Goal: Task Accomplishment & Management: Complete application form

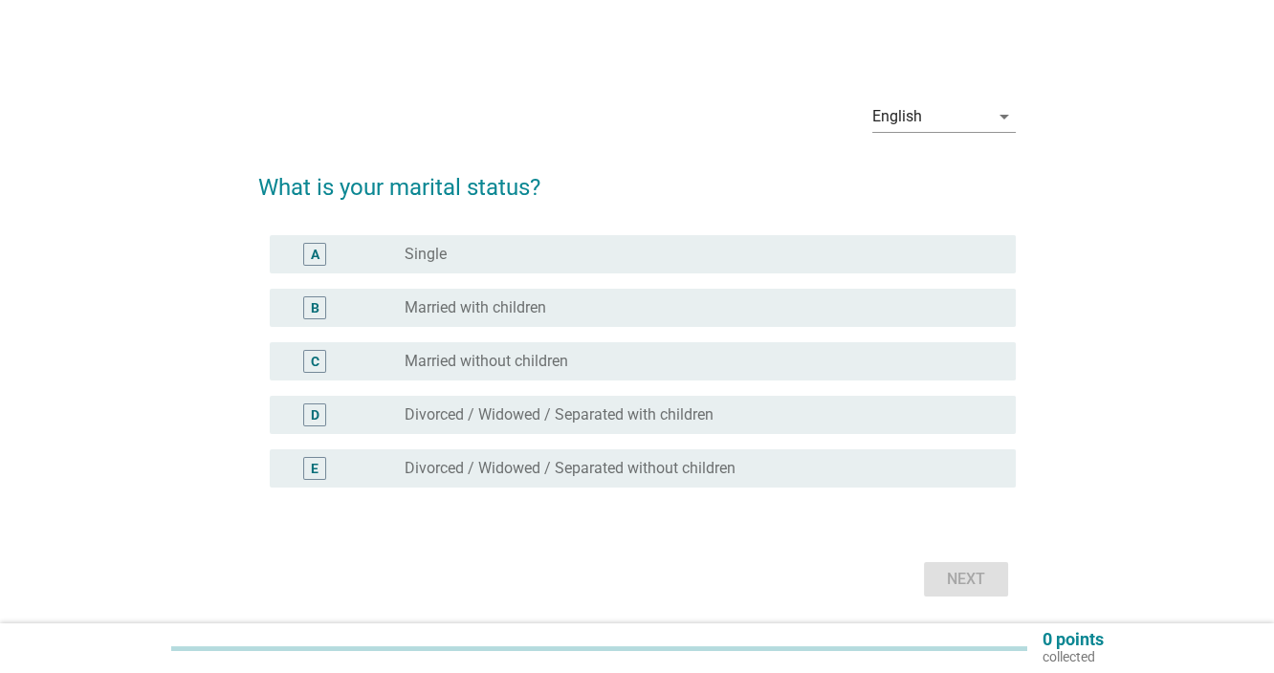
click at [553, 315] on div "radio_button_unchecked Married with children" at bounding box center [695, 307] width 581 height 19
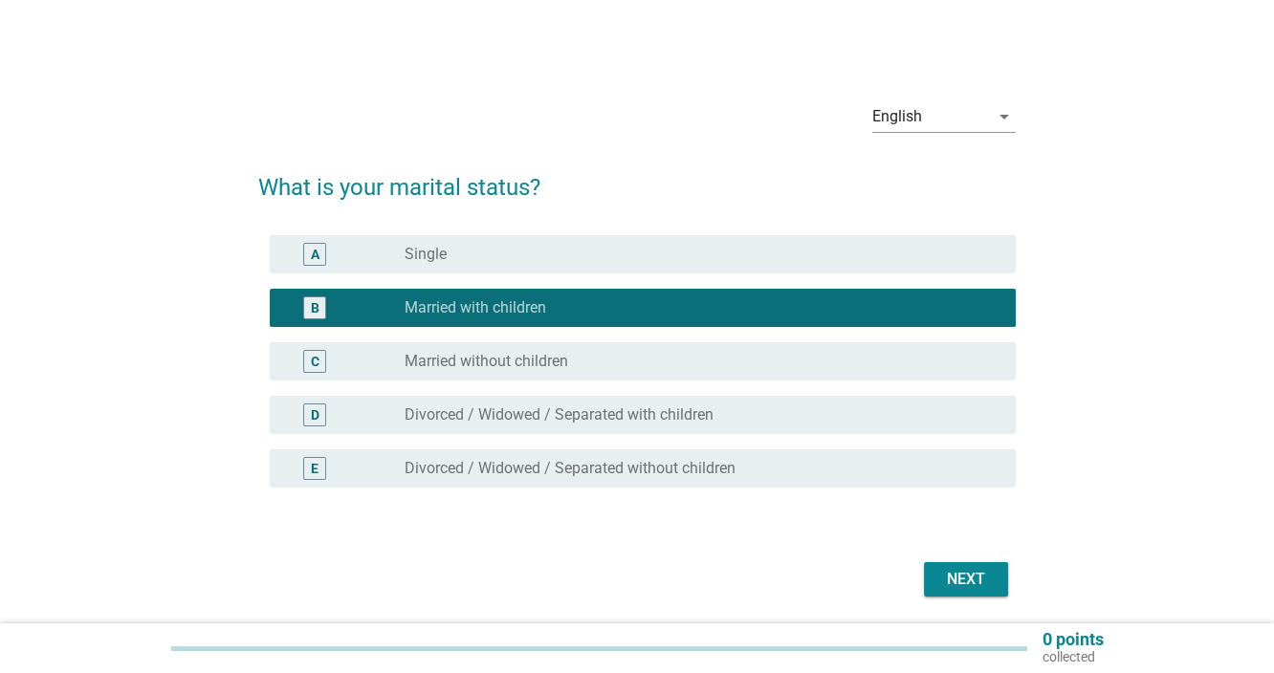
click at [957, 583] on div "Next" at bounding box center [966, 579] width 54 height 23
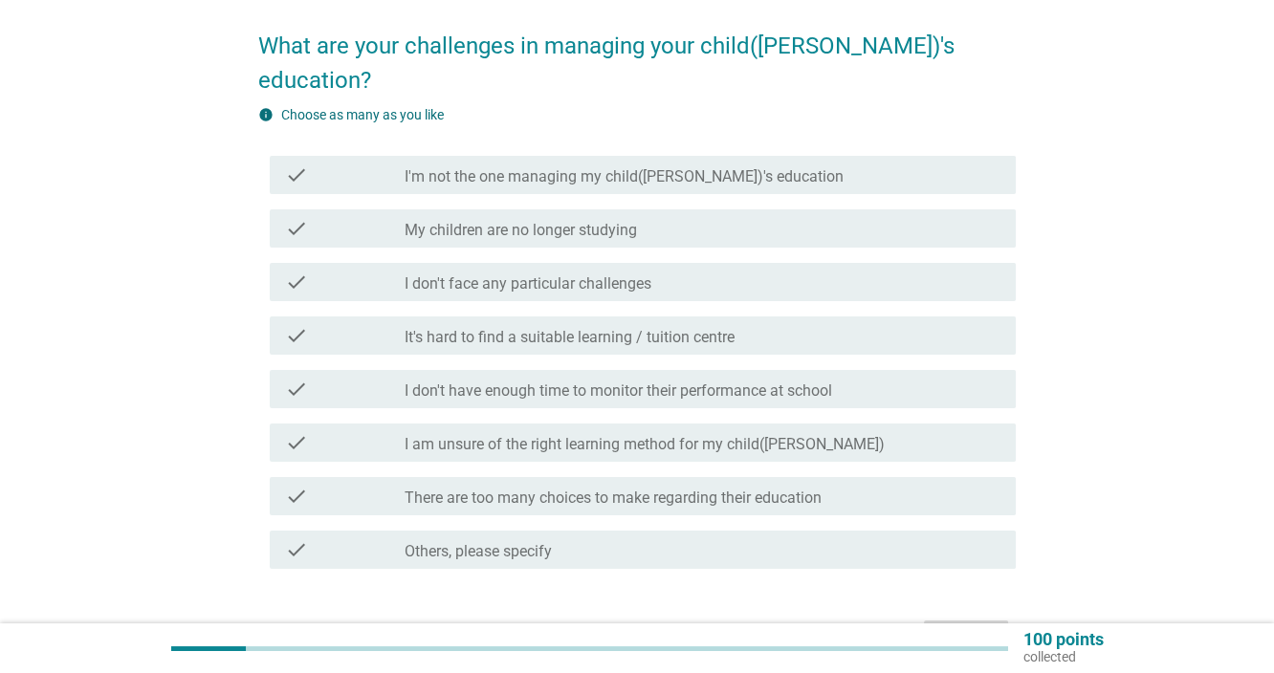
scroll to position [163, 0]
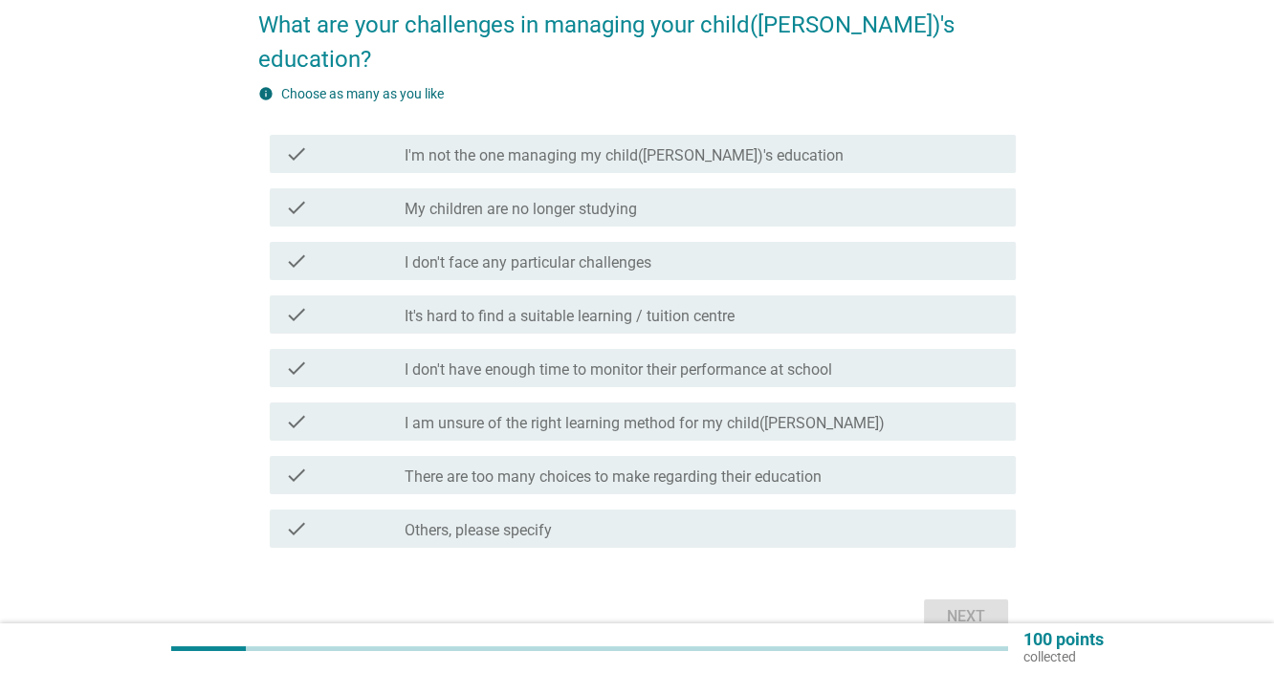
click at [809, 456] on div "check check_box_outline_blank There are too many choices to make regarding thei…" at bounding box center [643, 475] width 746 height 38
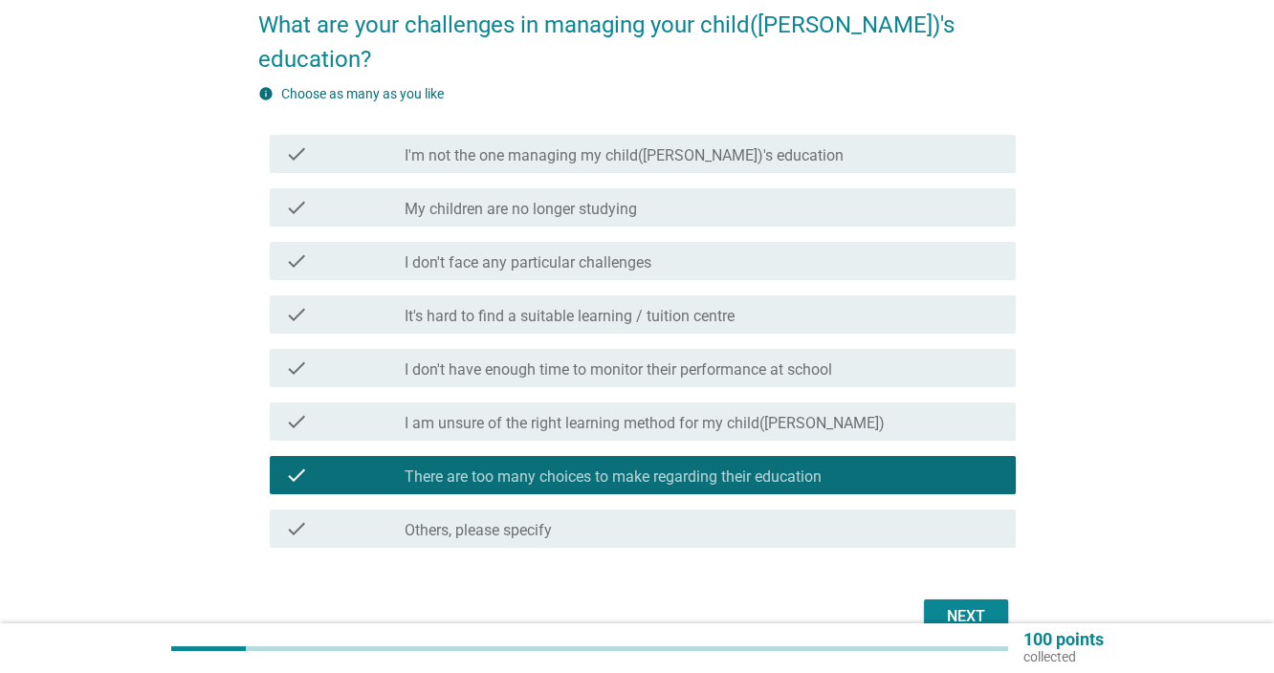
click at [955, 605] on div "Next" at bounding box center [966, 616] width 54 height 23
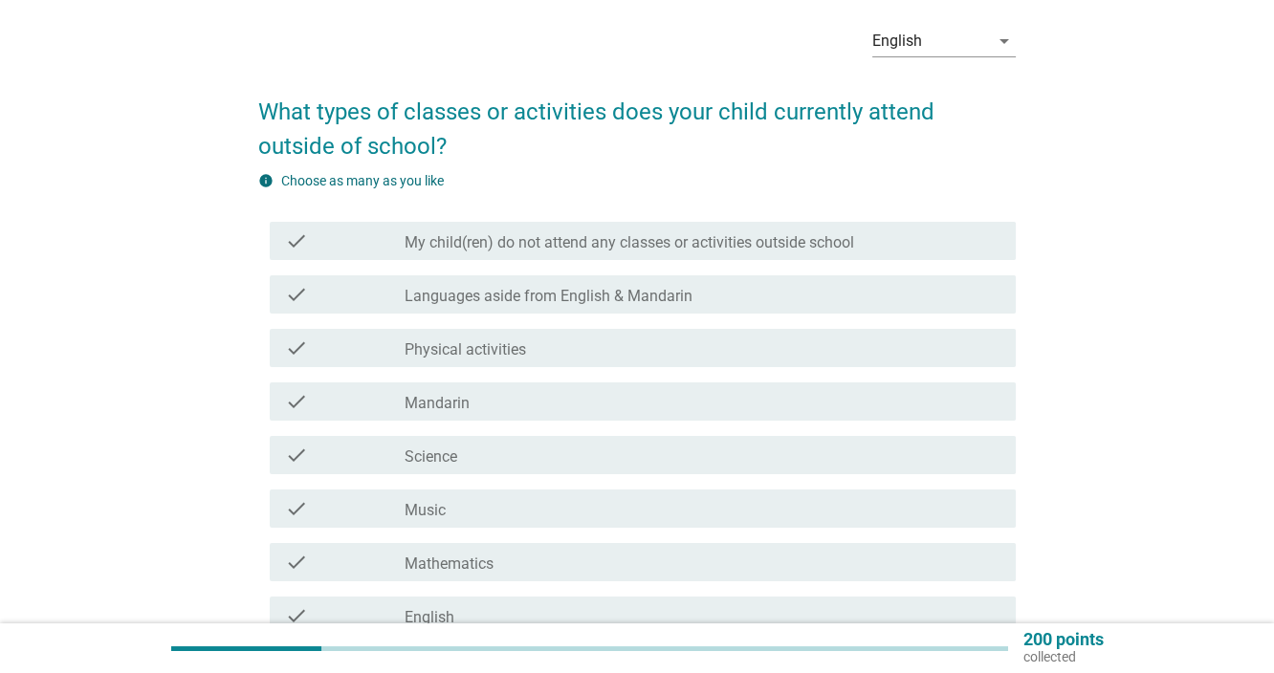
scroll to position [77, 0]
click at [754, 348] on div "check_box_outline_blank Physical activities" at bounding box center [703, 347] width 596 height 23
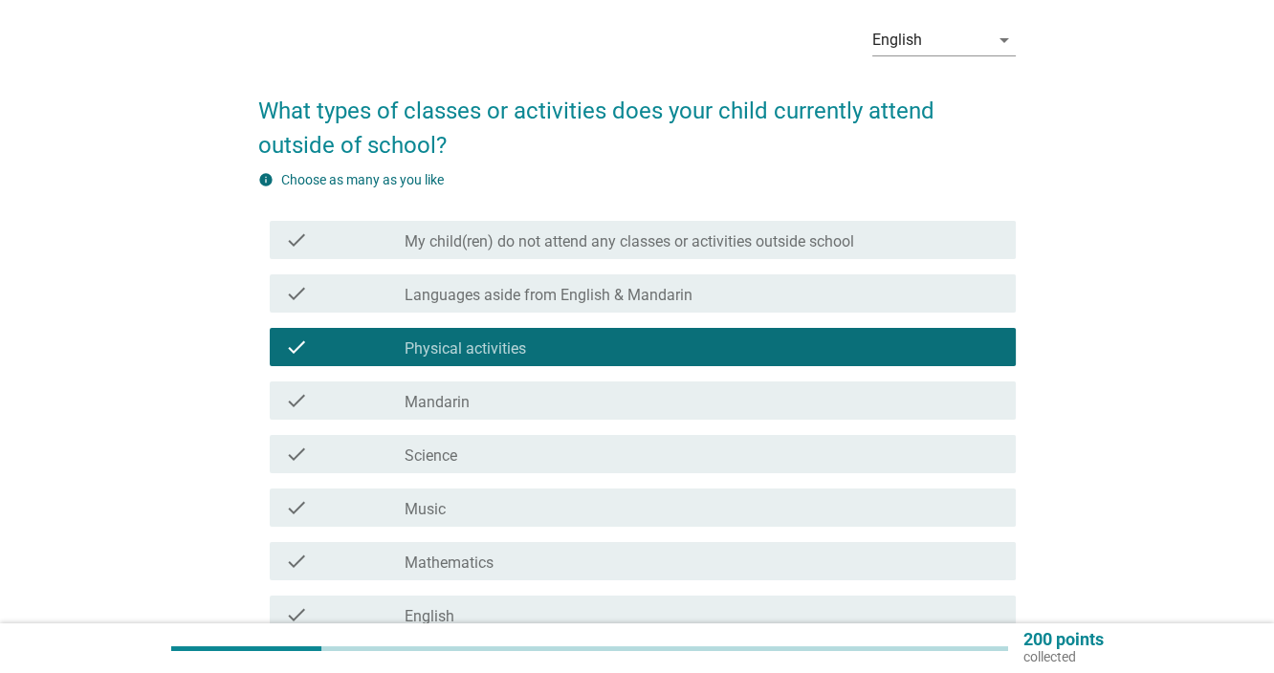
scroll to position [395, 0]
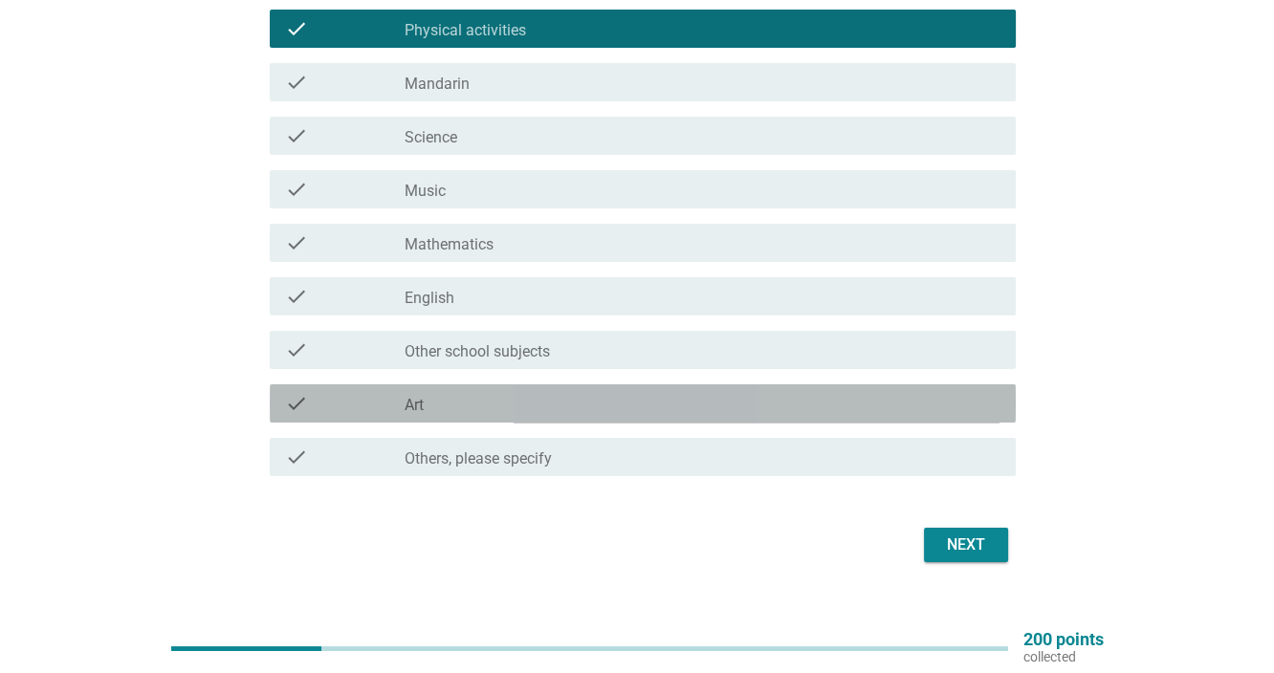
click at [525, 416] on div "check check_box_outline_blank Art" at bounding box center [643, 403] width 746 height 38
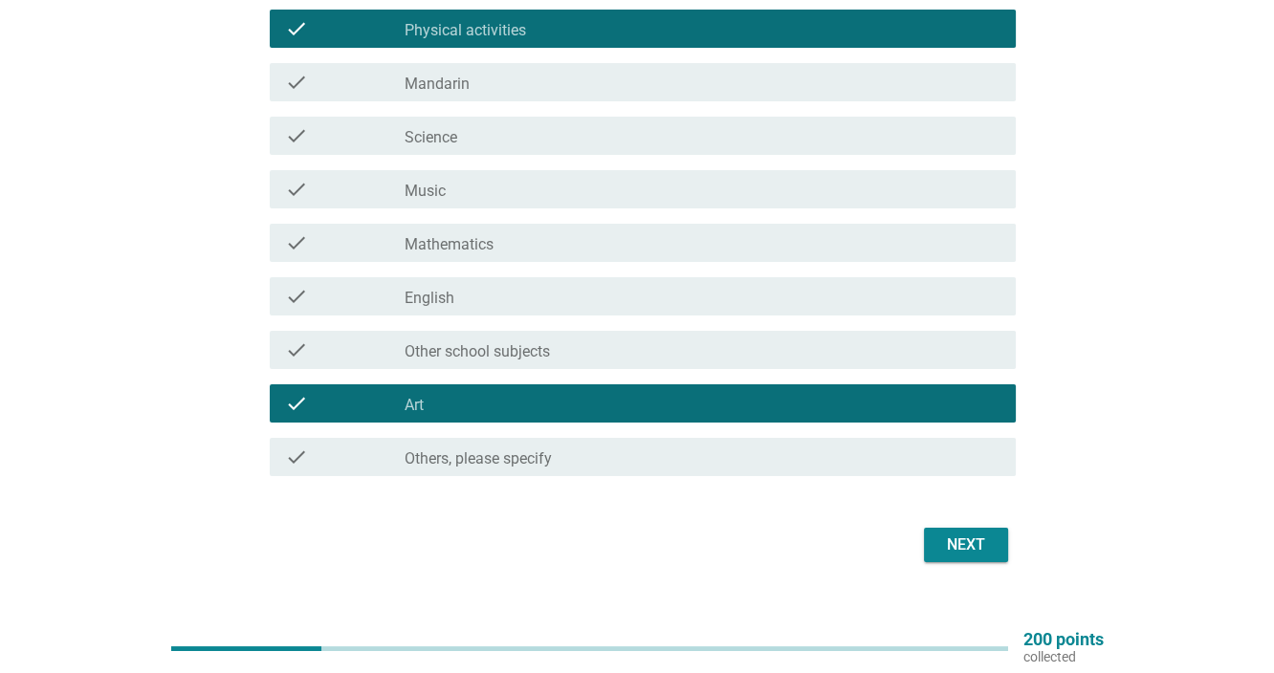
scroll to position [77, 0]
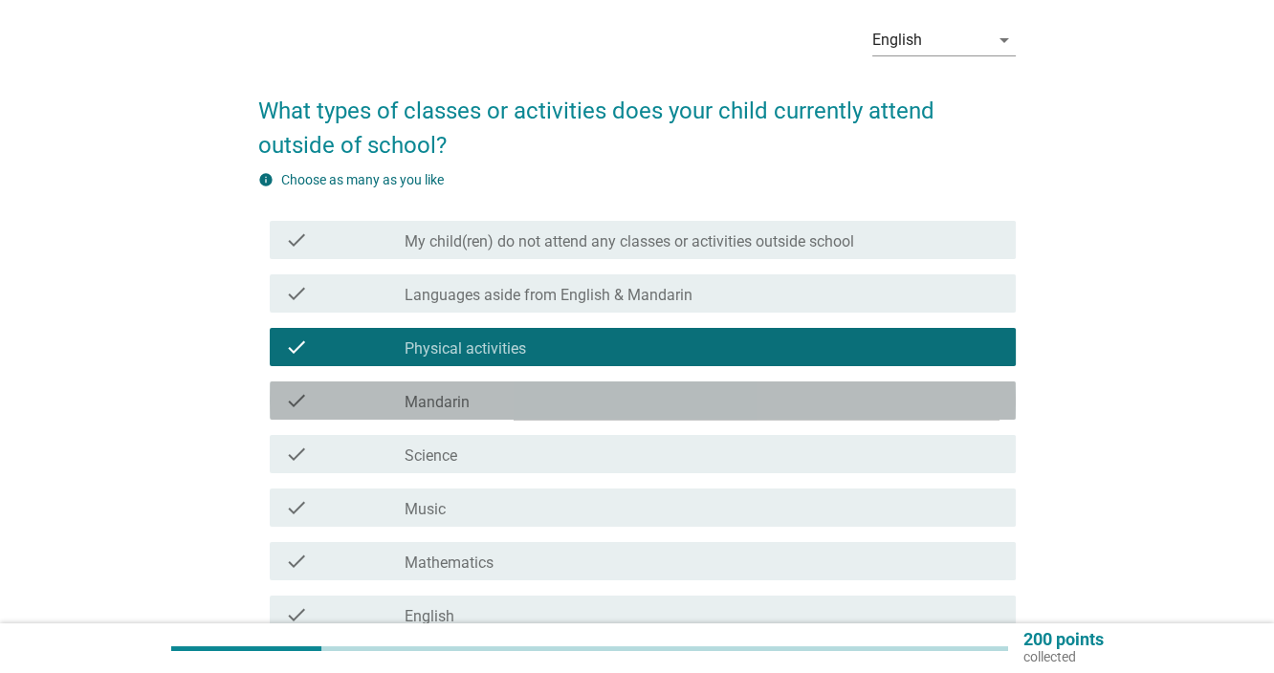
click at [537, 392] on div "check_box_outline_blank Mandarin" at bounding box center [703, 400] width 596 height 23
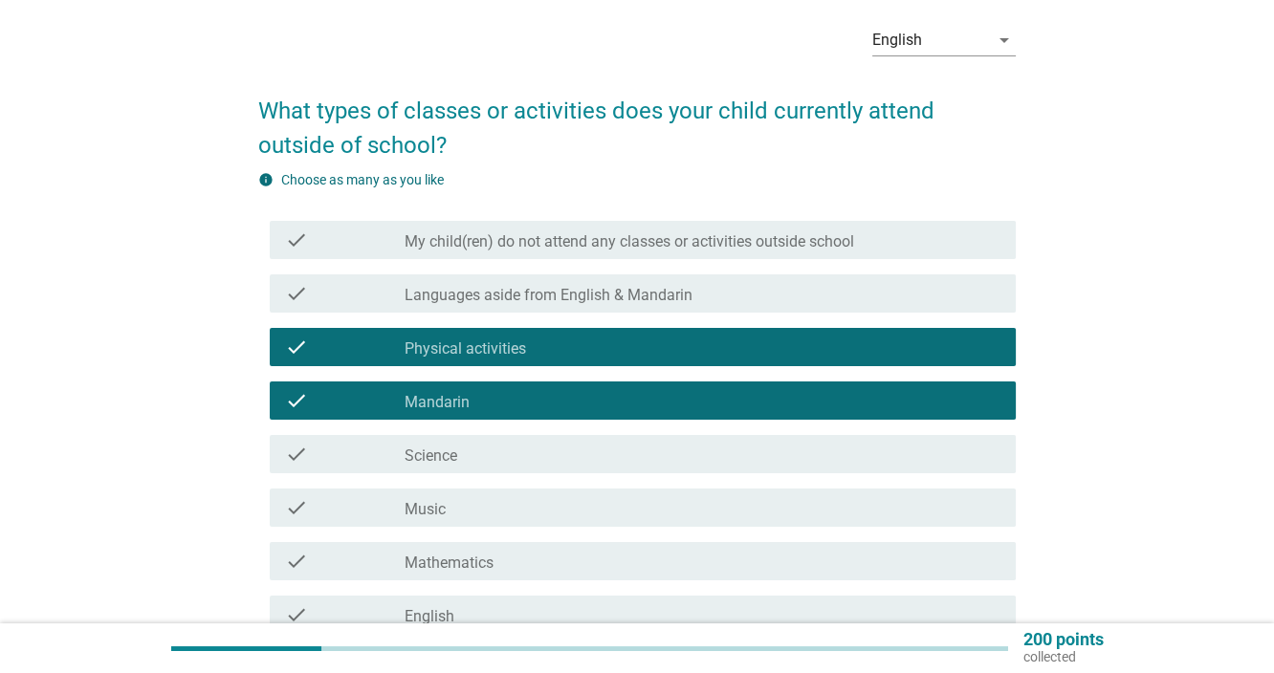
click at [532, 422] on div "check check_box_outline_blank Mandarin" at bounding box center [636, 401] width 757 height 54
click at [527, 449] on div "check_box_outline_blank Science" at bounding box center [703, 454] width 596 height 23
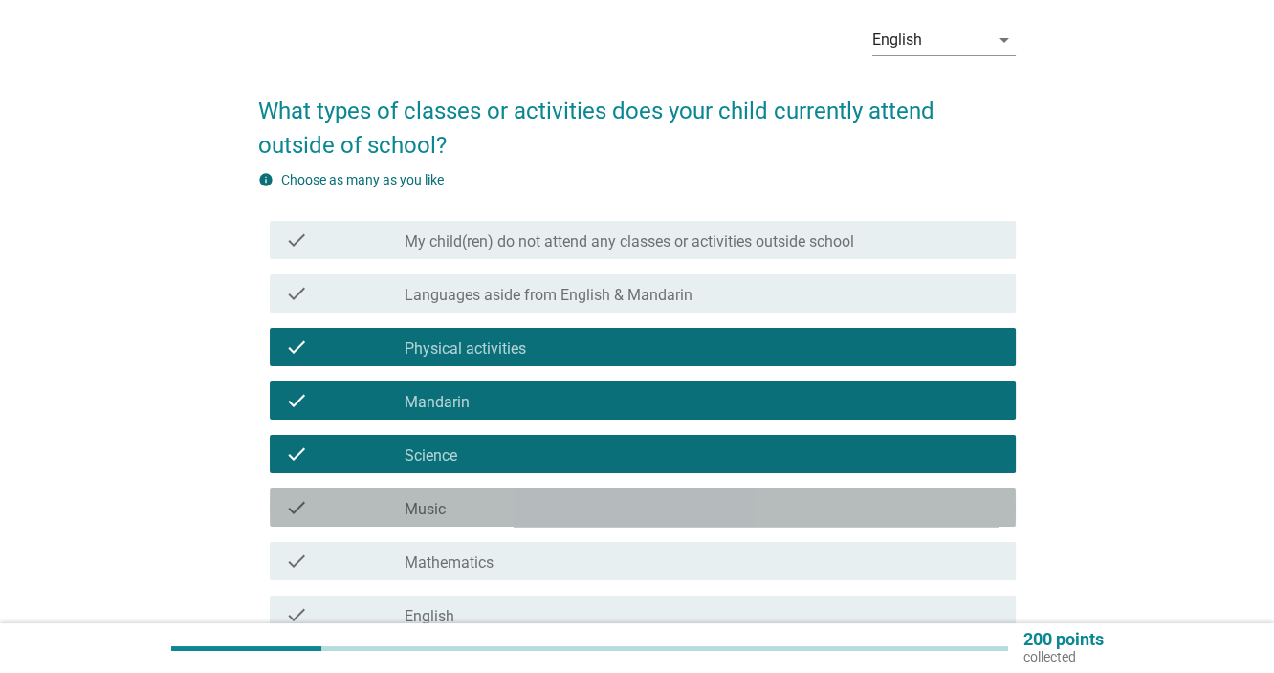
click at [549, 498] on div "check_box_outline_blank Music" at bounding box center [703, 507] width 596 height 23
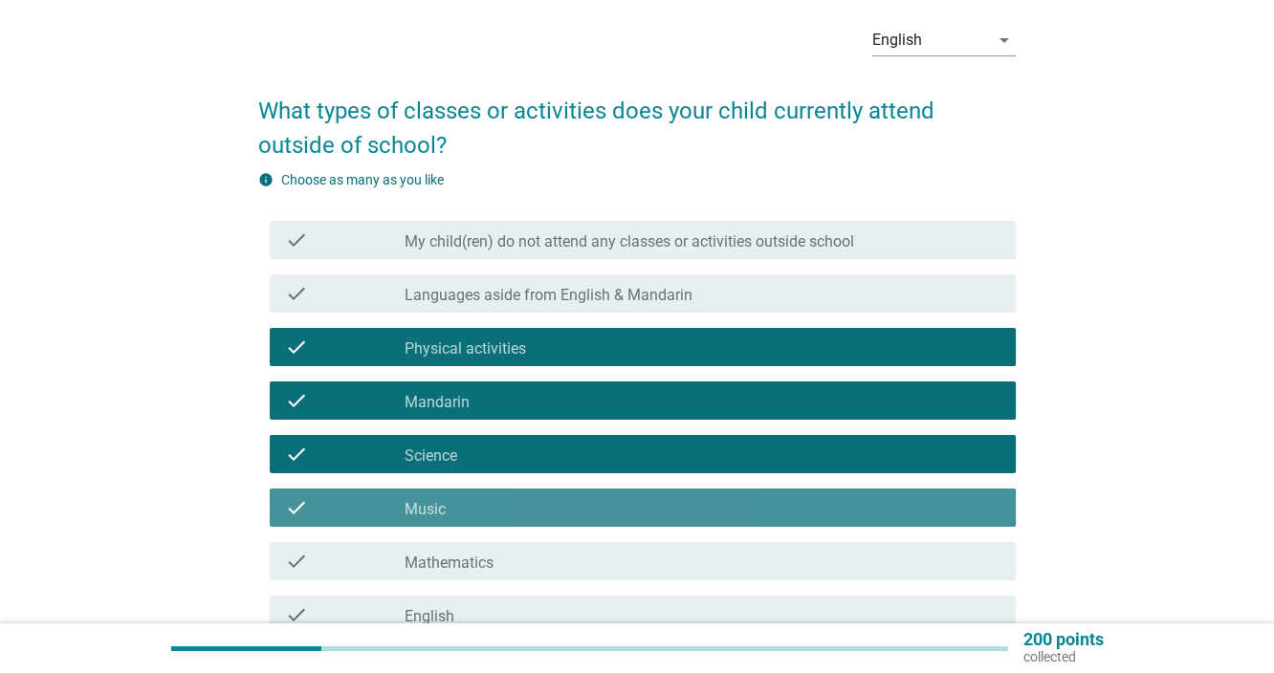
click at [572, 515] on div "check_box_outline_blank Music" at bounding box center [703, 507] width 596 height 23
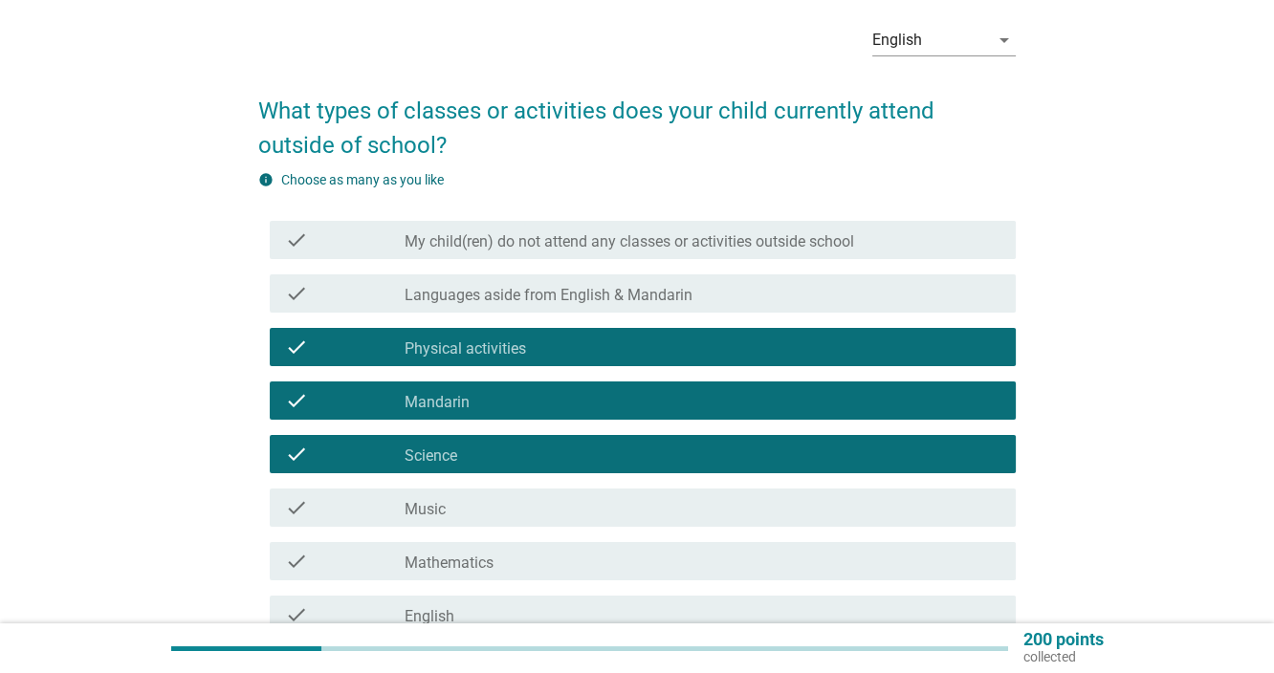
click at [552, 560] on div "check_box_outline_blank Mathematics" at bounding box center [703, 561] width 596 height 23
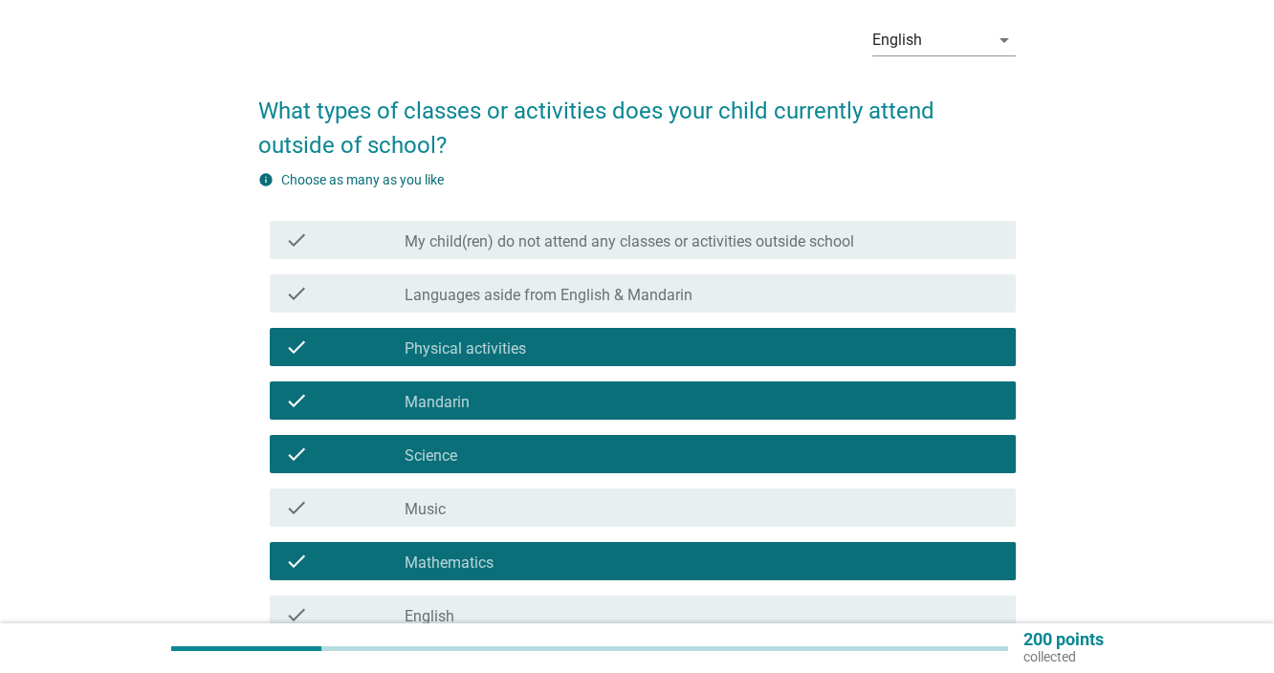
scroll to position [395, 0]
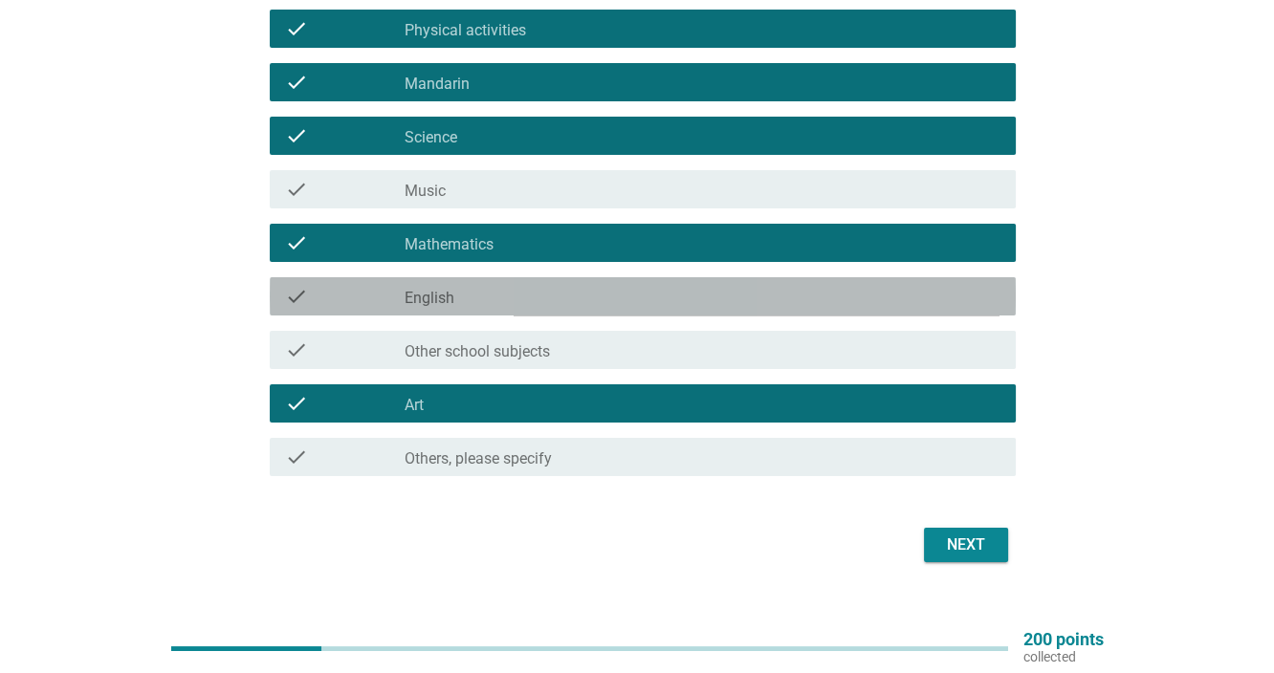
click at [532, 301] on div "check_box_outline_blank English" at bounding box center [703, 296] width 596 height 23
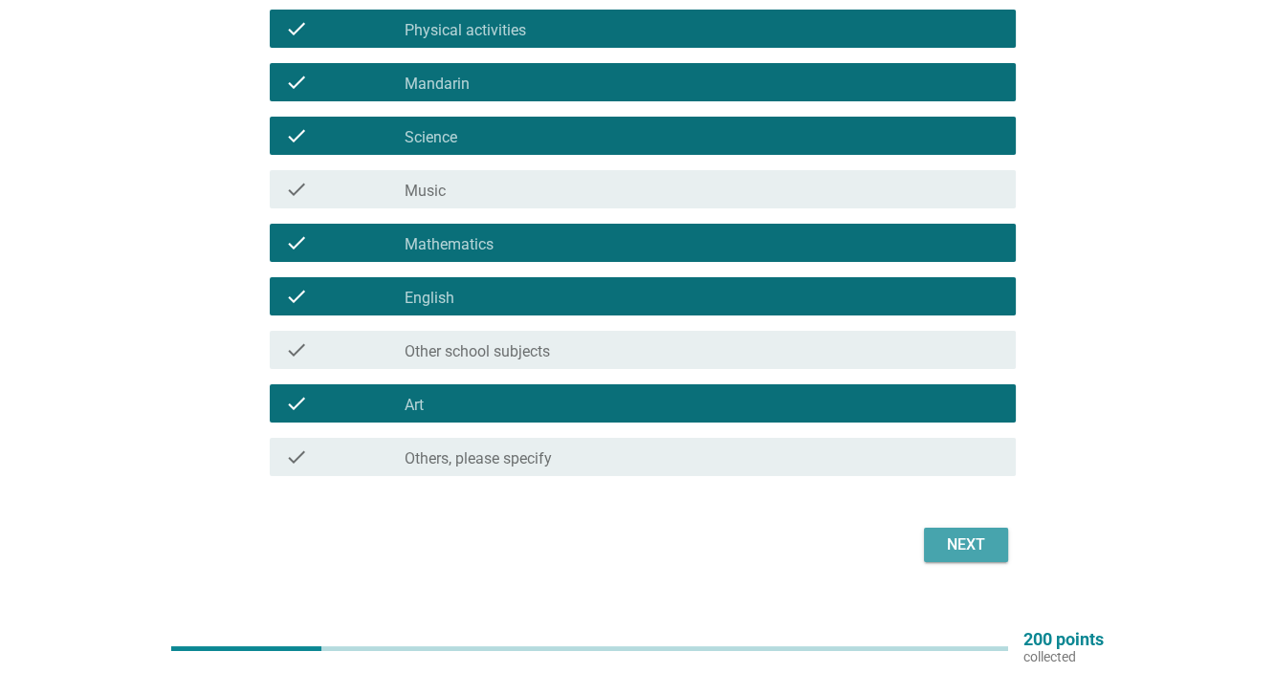
click at [951, 537] on div "Next" at bounding box center [966, 545] width 54 height 23
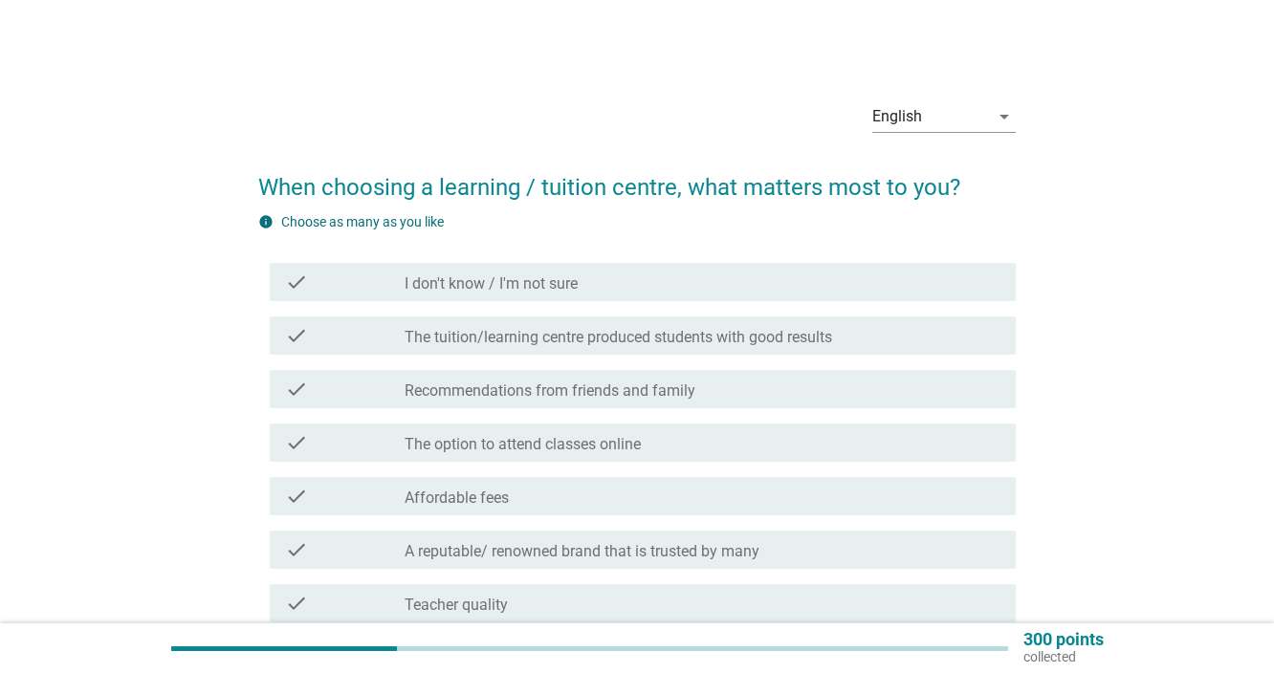
click at [667, 332] on label "The tuition/learning centre produced students with good results" at bounding box center [618, 337] width 427 height 19
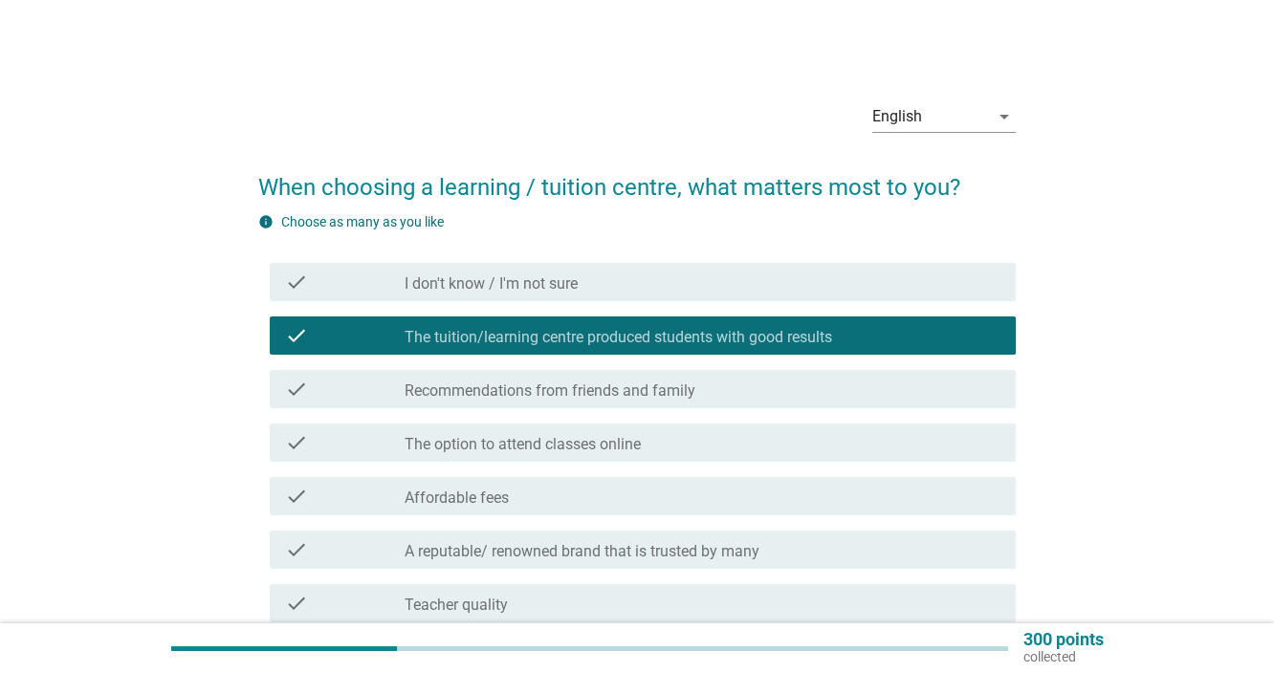
click at [658, 392] on label "Recommendations from friends and family" at bounding box center [550, 391] width 291 height 19
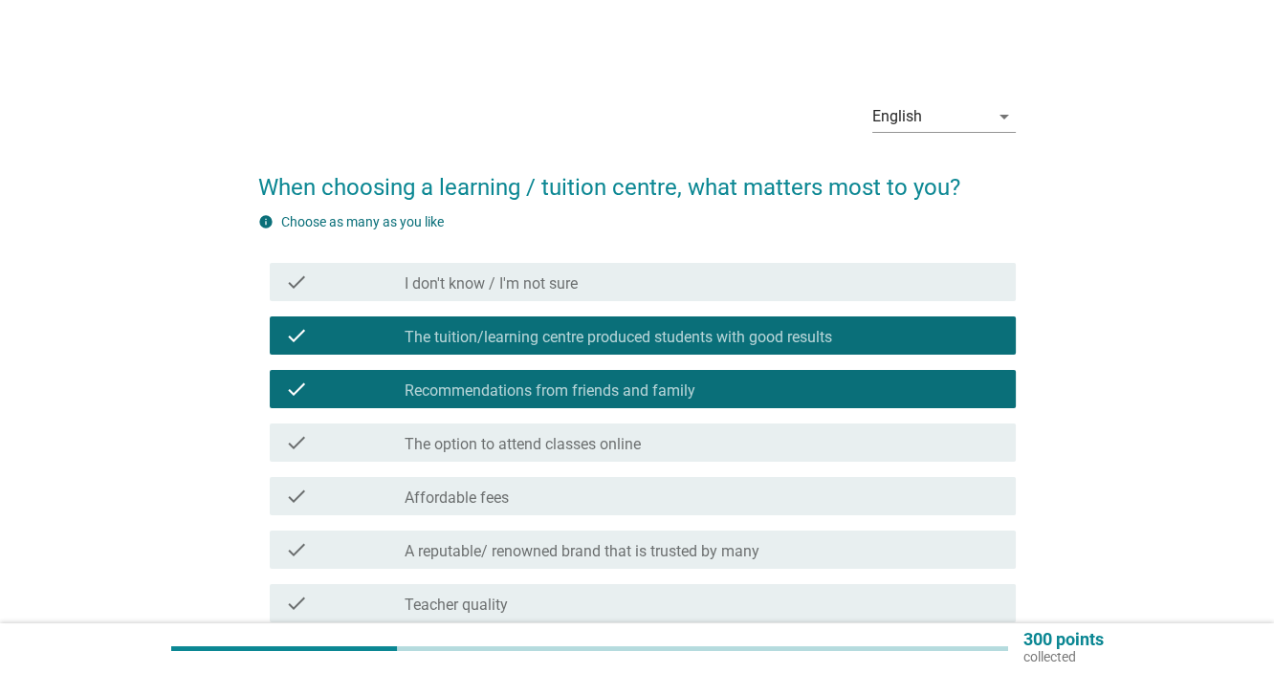
click at [665, 550] on label "A reputable/ renowned brand that is trusted by many" at bounding box center [582, 551] width 355 height 19
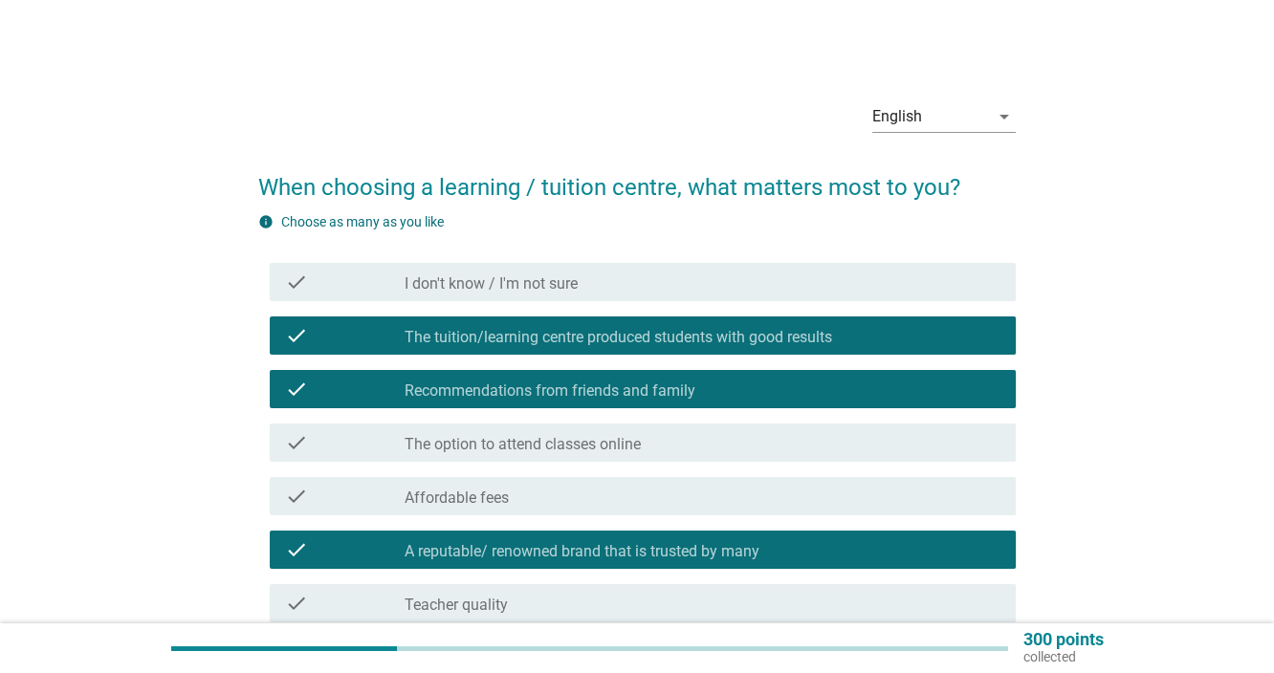
scroll to position [318, 0]
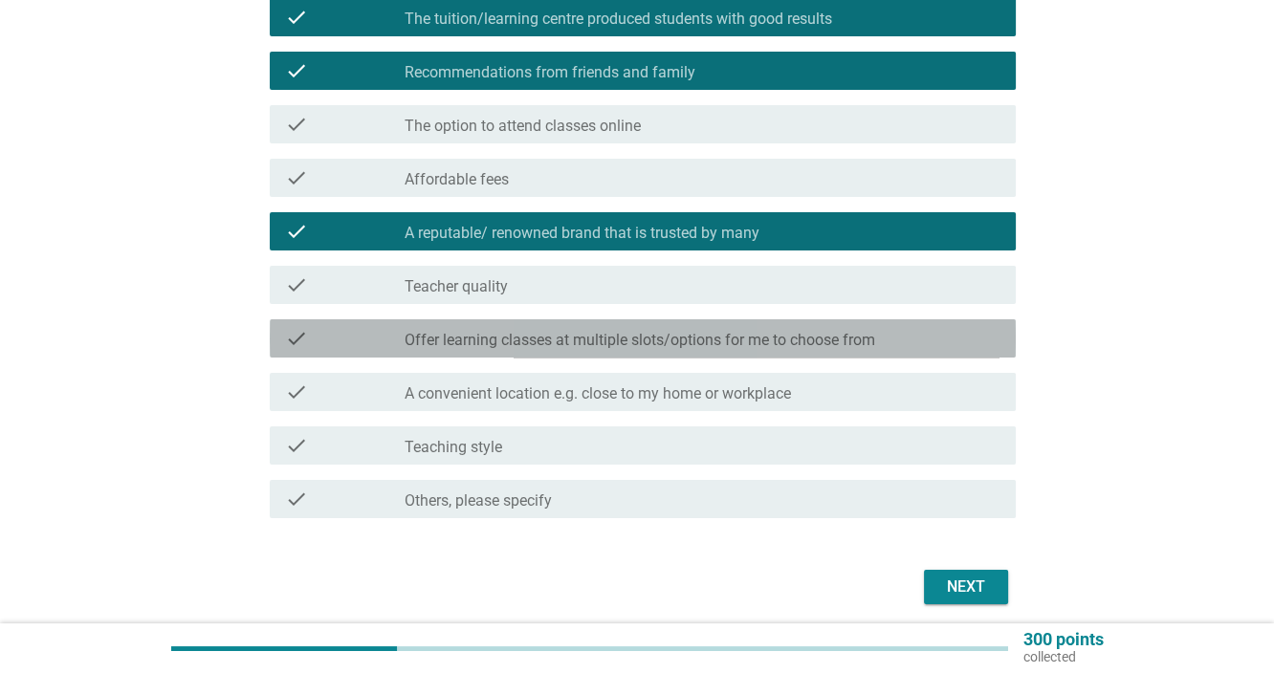
click at [734, 339] on label "Offer learning classes at multiple slots/options for me to choose from" at bounding box center [640, 340] width 471 height 19
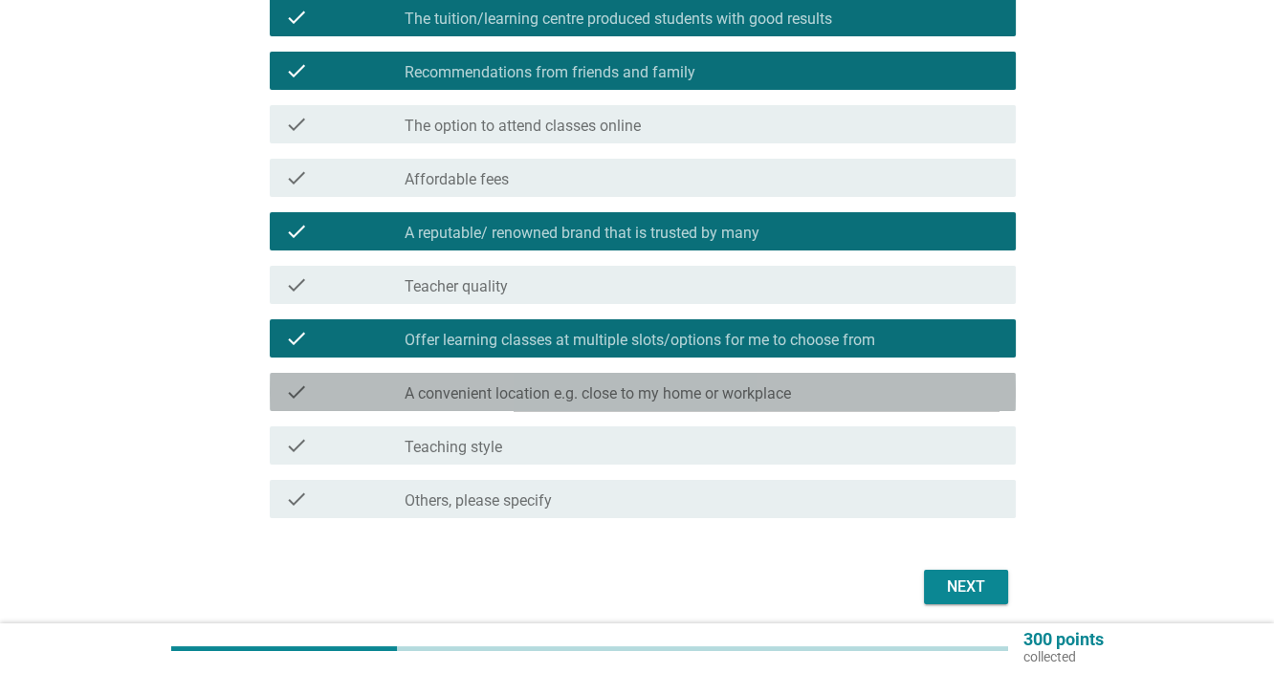
click at [710, 383] on div "check_box_outline_blank A convenient location e.g. close to my home or workplace" at bounding box center [703, 392] width 596 height 23
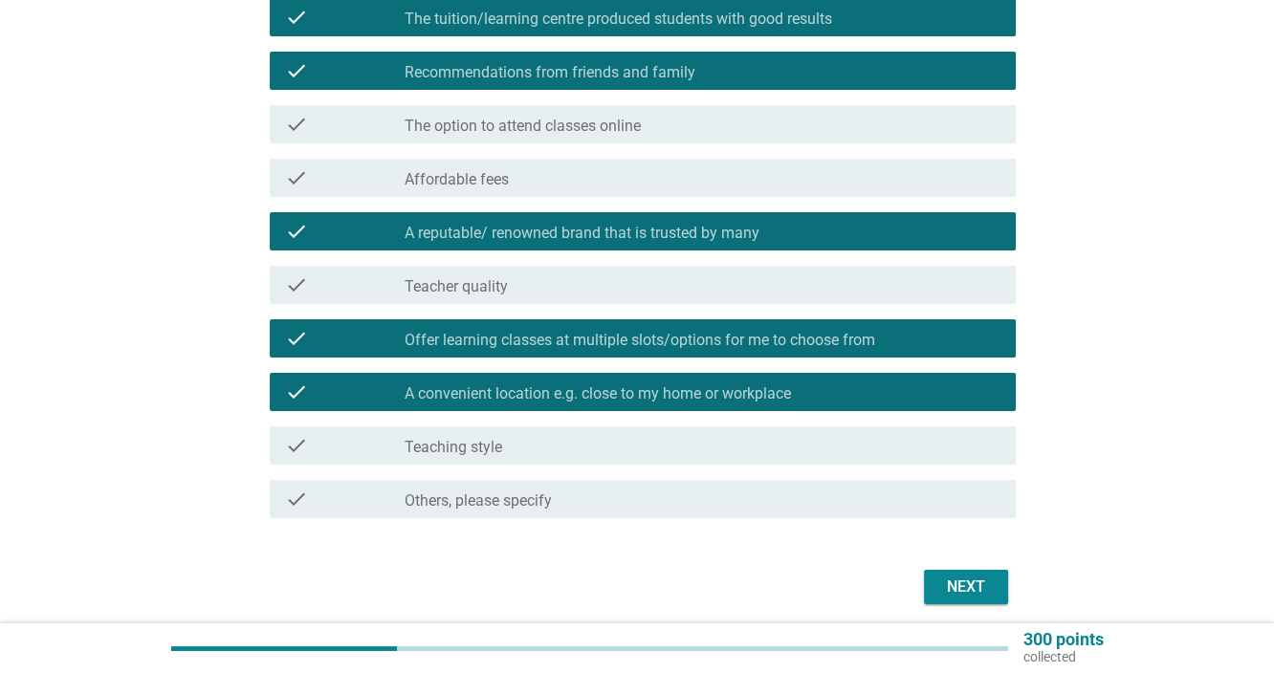
drag, startPoint x: 941, startPoint y: 555, endPoint x: 950, endPoint y: 572, distance: 19.2
click at [942, 559] on form "When choosing a learning / tuition centre, what matters most to you? info Choos…" at bounding box center [636, 222] width 757 height 778
click at [953, 582] on div "Next" at bounding box center [966, 587] width 54 height 23
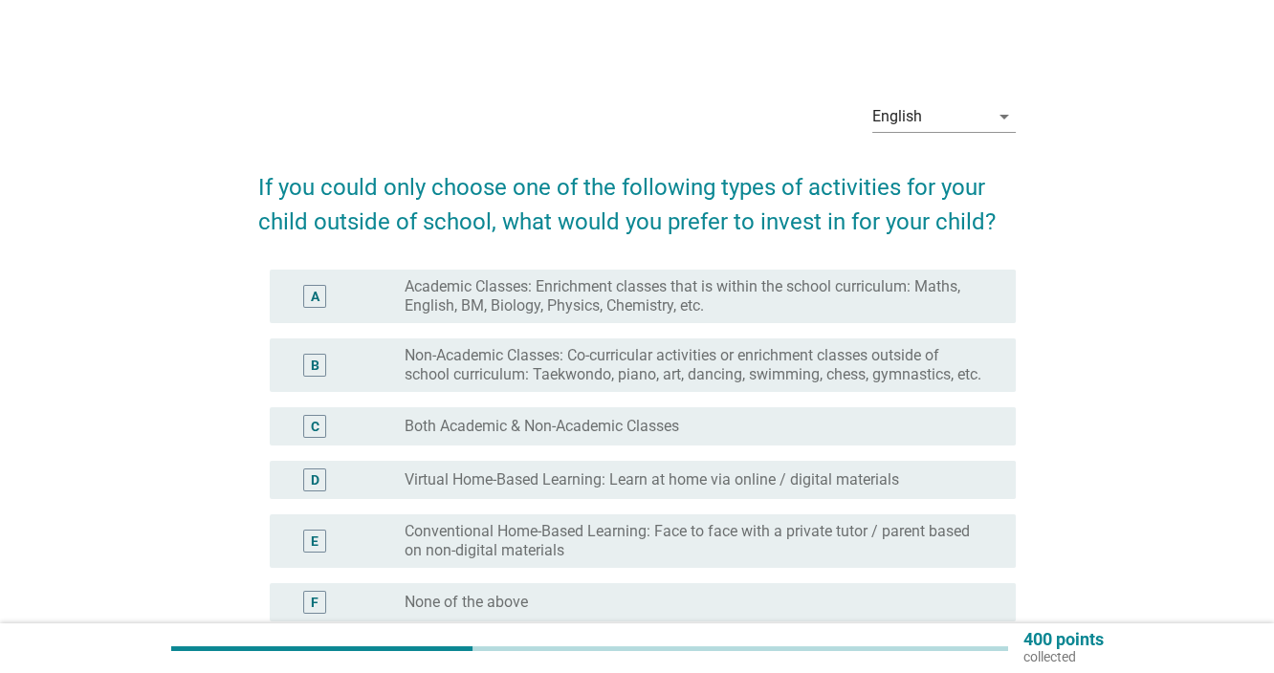
click at [852, 289] on label "Academic Classes: Enrichment classes that is within the school curriculum: Math…" at bounding box center [695, 296] width 581 height 38
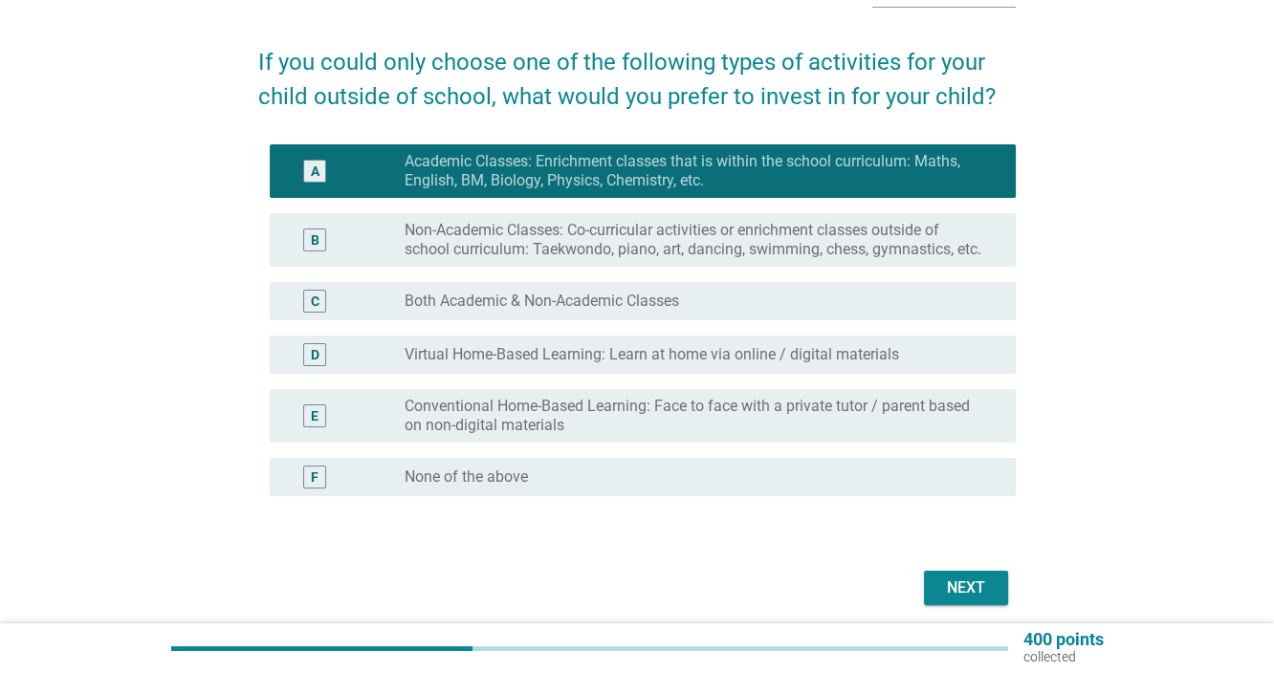
scroll to position [129, 0]
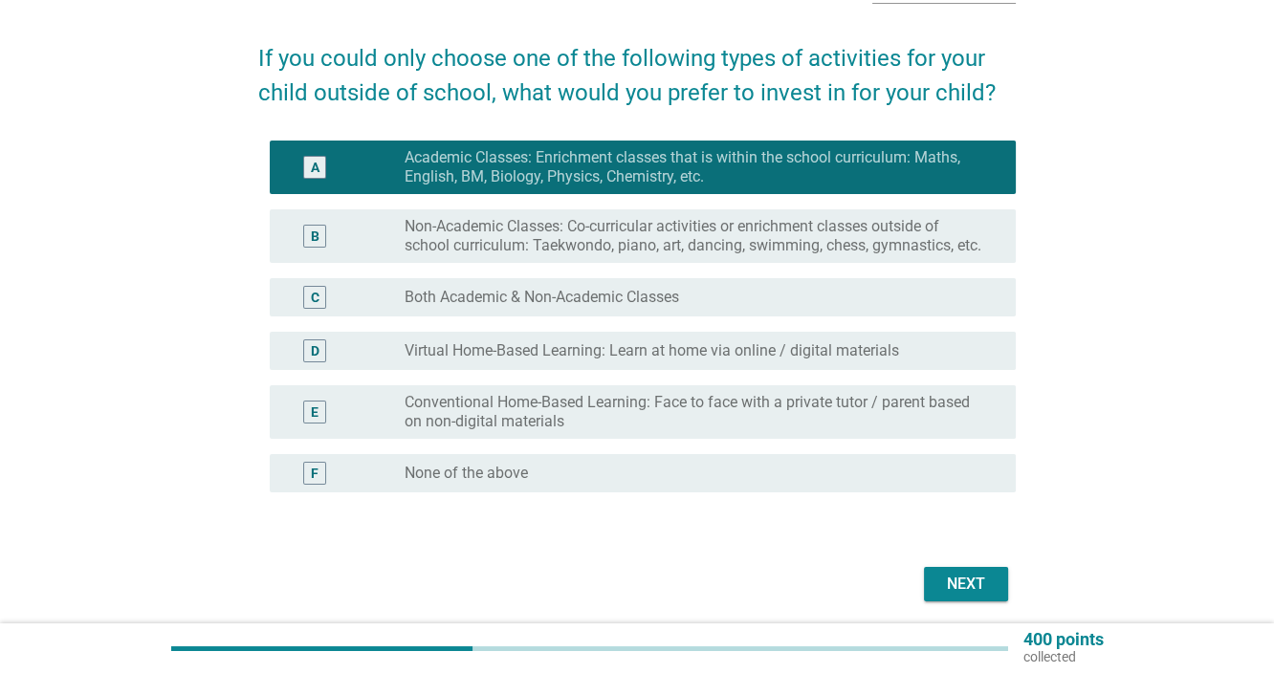
click at [820, 307] on div "radio_button_unchecked Both Academic & Non-Academic Classes" at bounding box center [695, 297] width 581 height 19
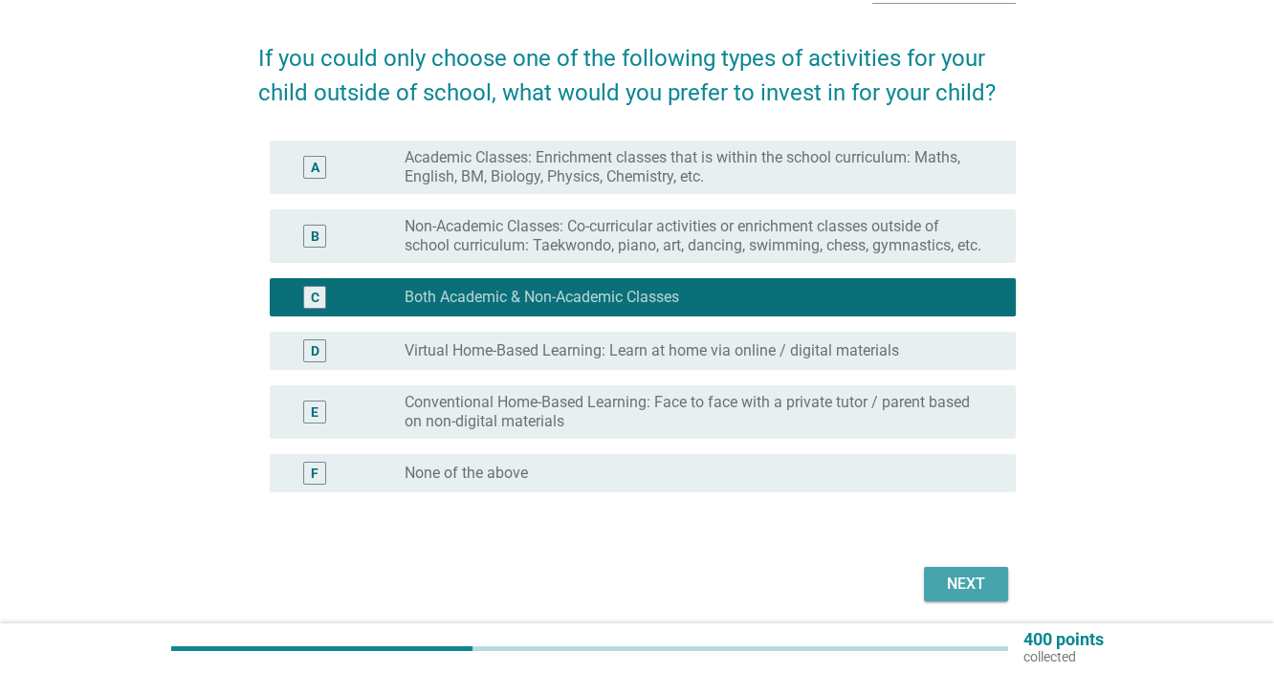
click at [953, 595] on div "Next" at bounding box center [966, 584] width 54 height 23
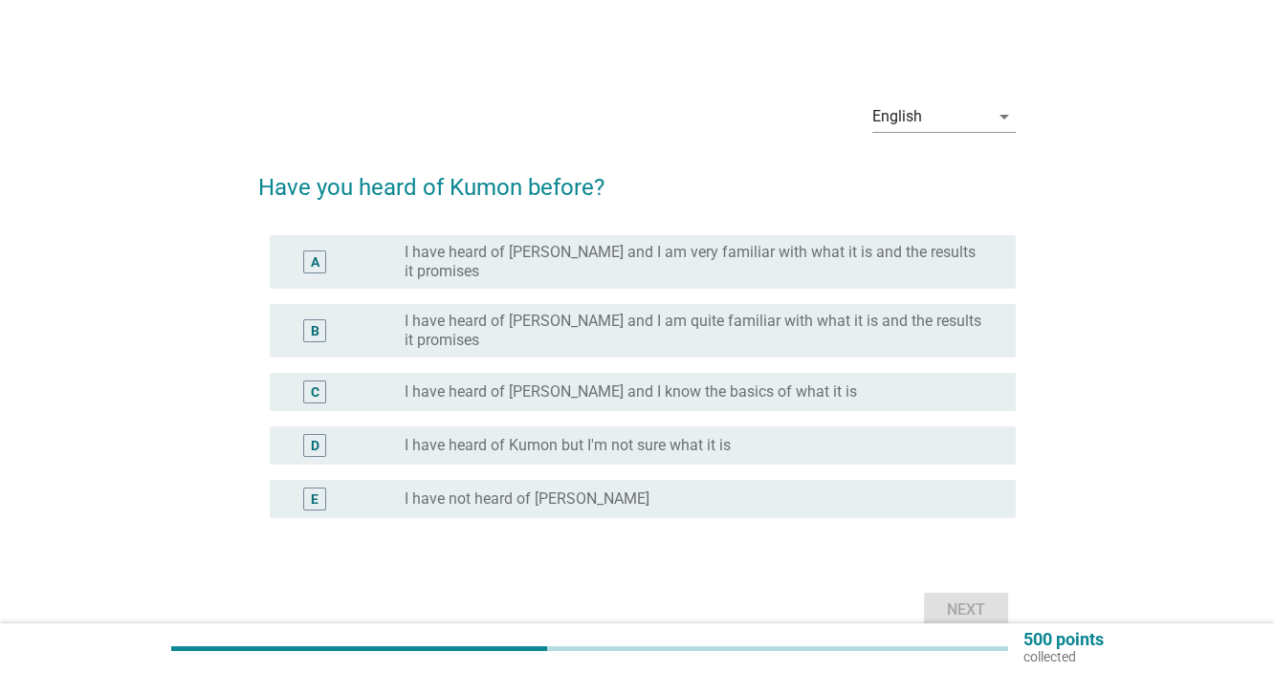
click at [824, 434] on div "radio_button_unchecked I have heard of Kumon but I'm not sure what it is" at bounding box center [703, 445] width 596 height 23
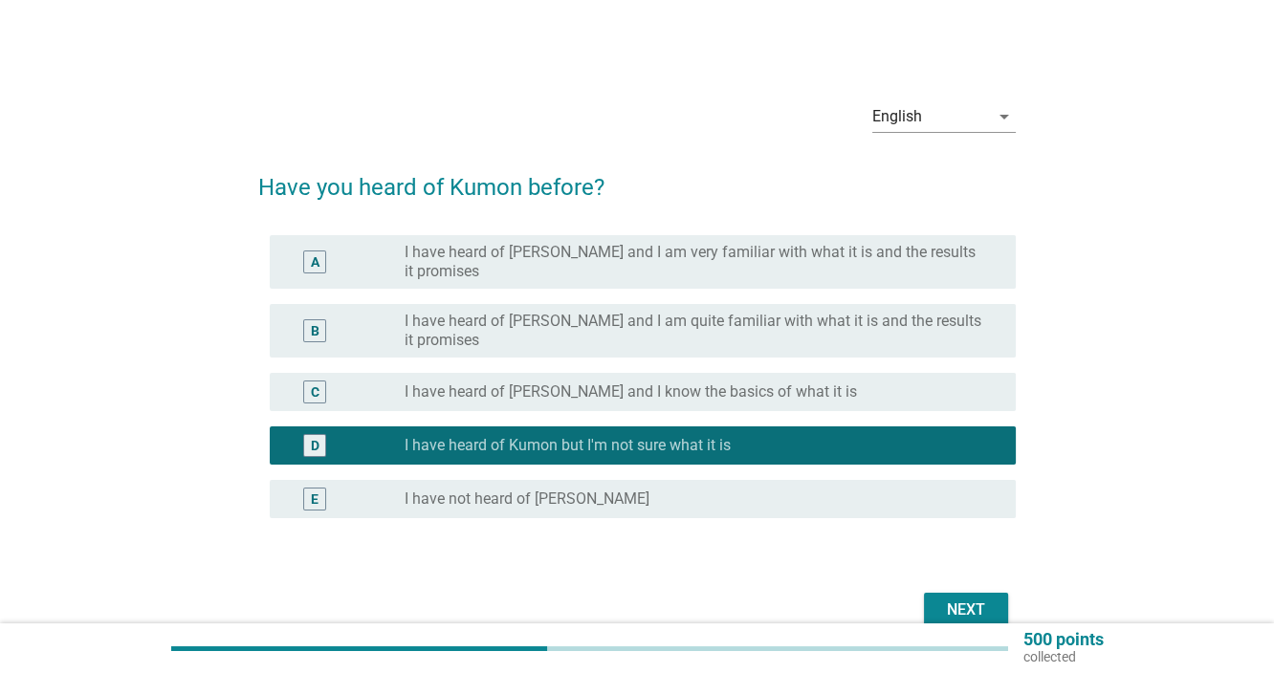
click at [989, 611] on div "Next" at bounding box center [966, 610] width 54 height 23
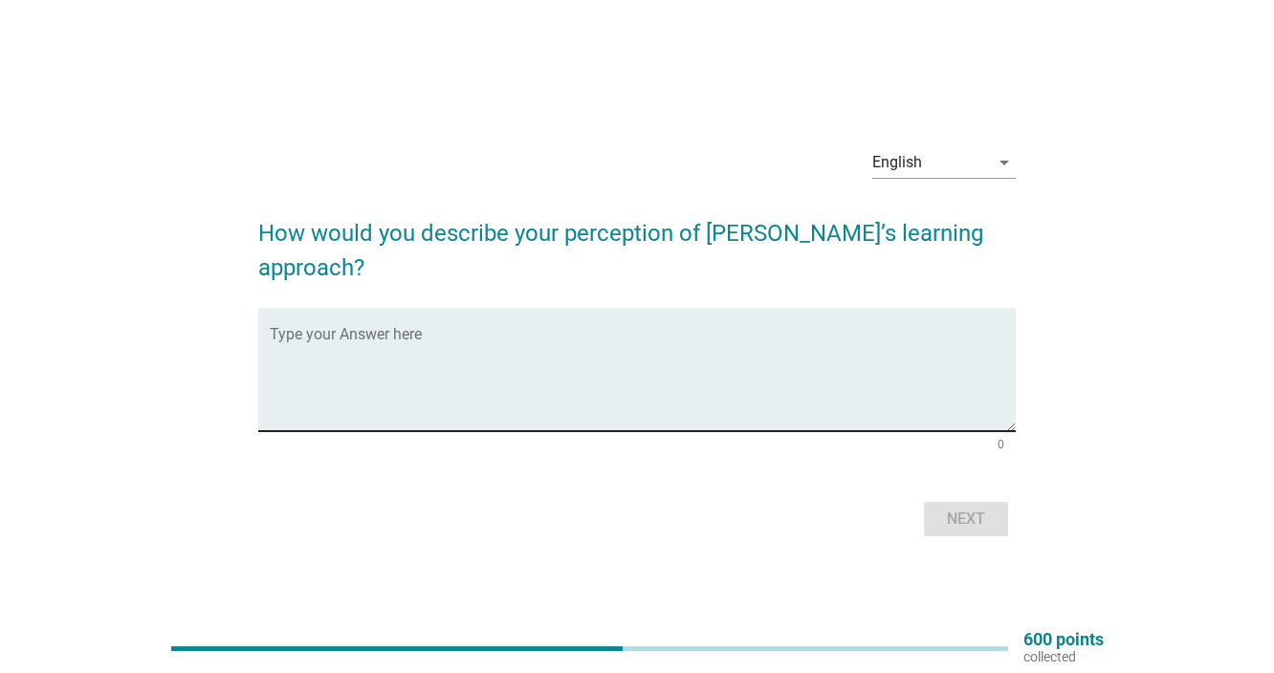
click at [800, 370] on textarea "Type your Answer here" at bounding box center [643, 381] width 746 height 100
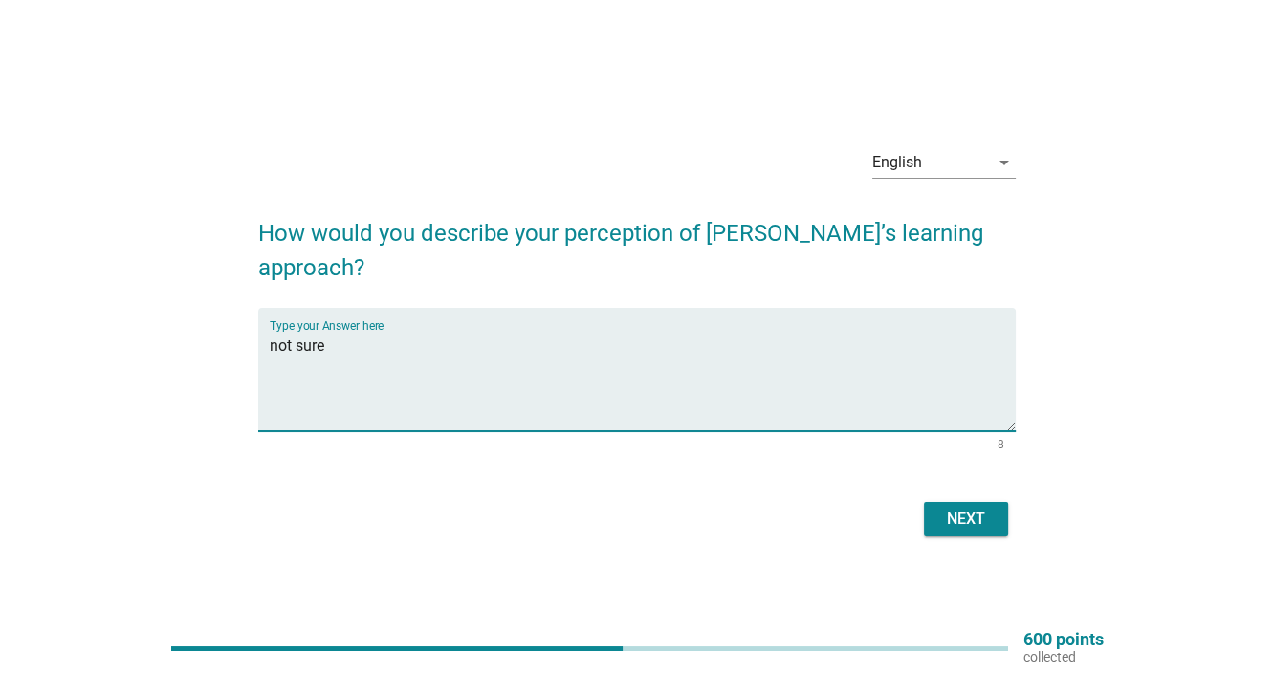
type textarea "not sure"
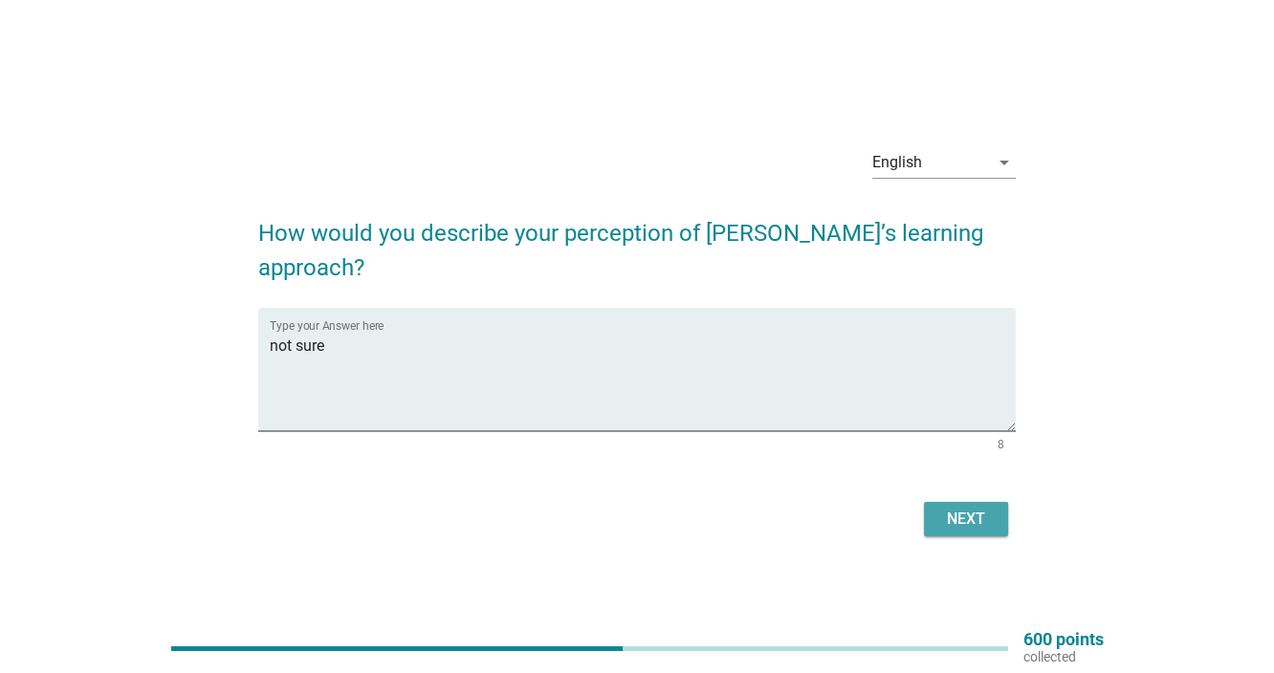
click at [937, 508] on button "Next" at bounding box center [966, 519] width 84 height 34
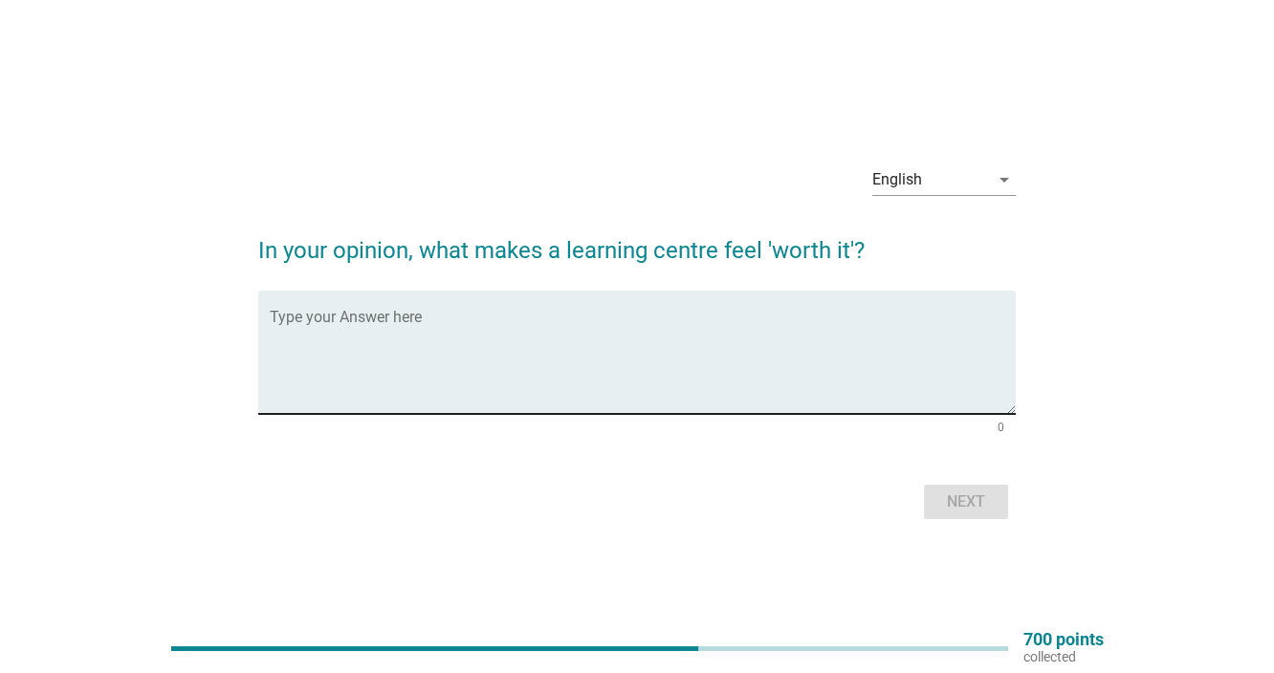
click at [689, 366] on textarea "Type your Answer here" at bounding box center [643, 364] width 746 height 100
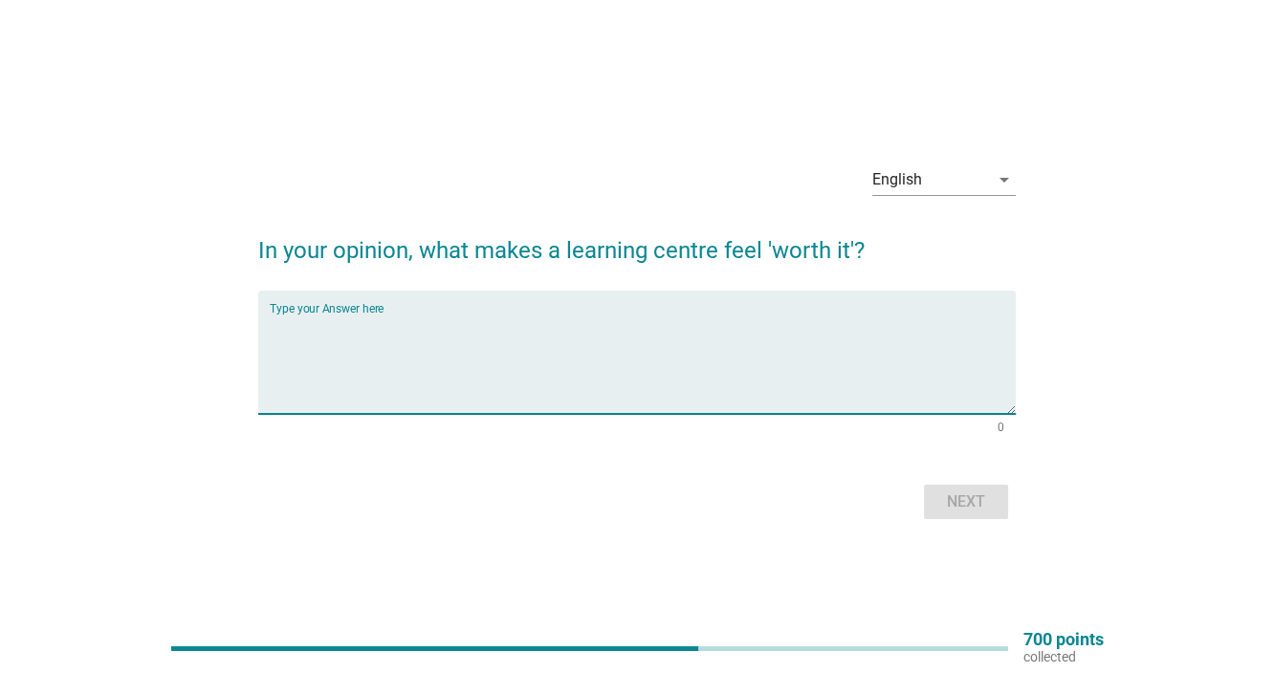
click at [689, 366] on textarea "Type your Answer here" at bounding box center [643, 364] width 746 height 100
type textarea "kids happy and have improvement"
click at [975, 507] on div "Next" at bounding box center [966, 502] width 54 height 23
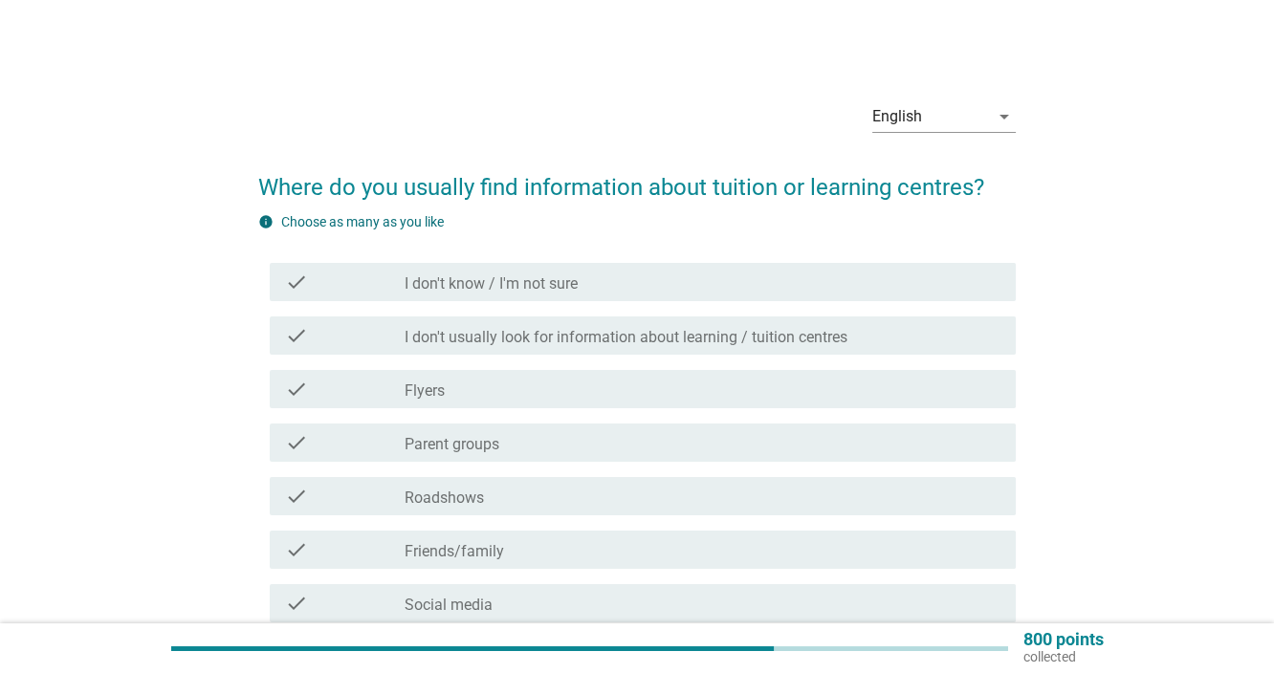
click at [678, 391] on div "check_box_outline_blank Flyers" at bounding box center [703, 389] width 596 height 23
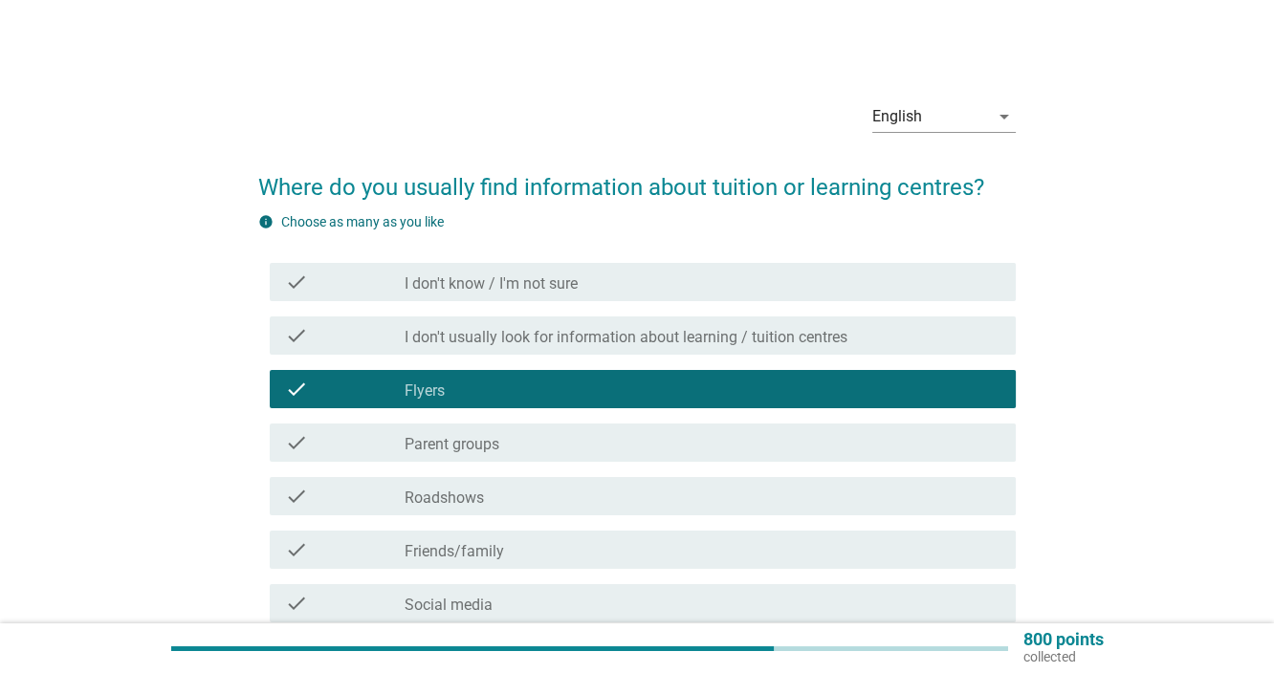
scroll to position [284, 0]
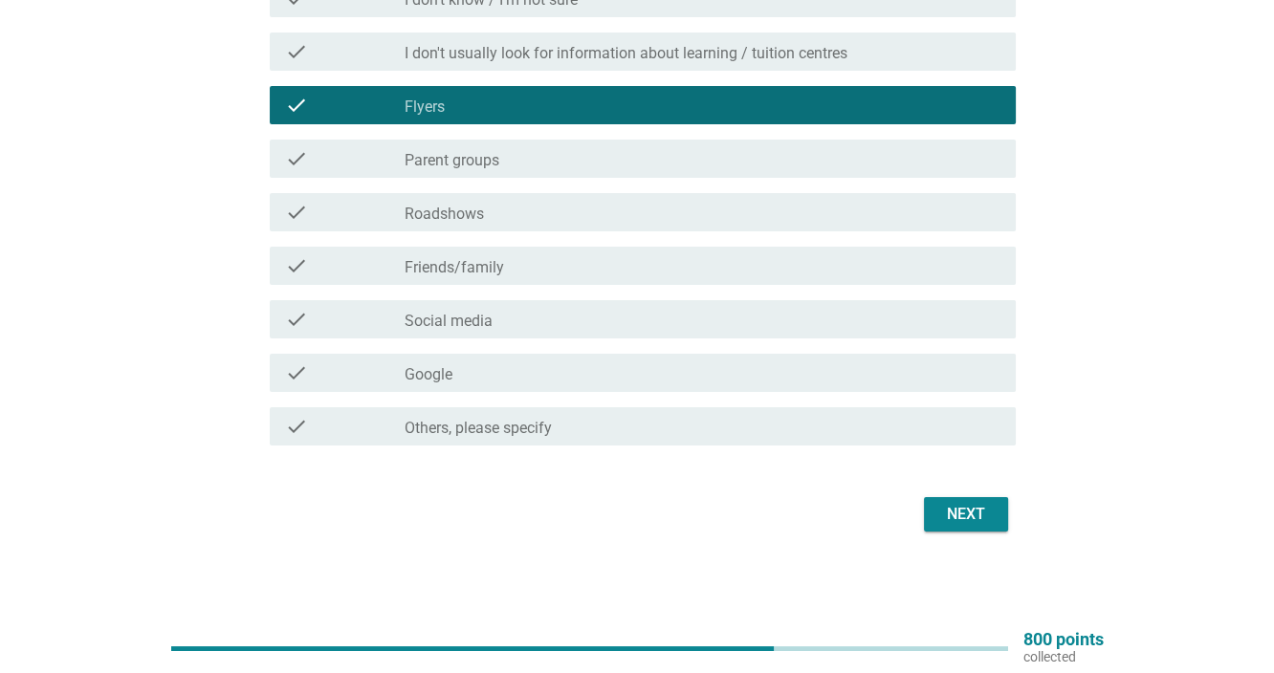
click at [948, 493] on form "Where do you usually find information about tuition or learning centres? info C…" at bounding box center [636, 202] width 757 height 670
click at [952, 510] on div "Next" at bounding box center [966, 514] width 54 height 23
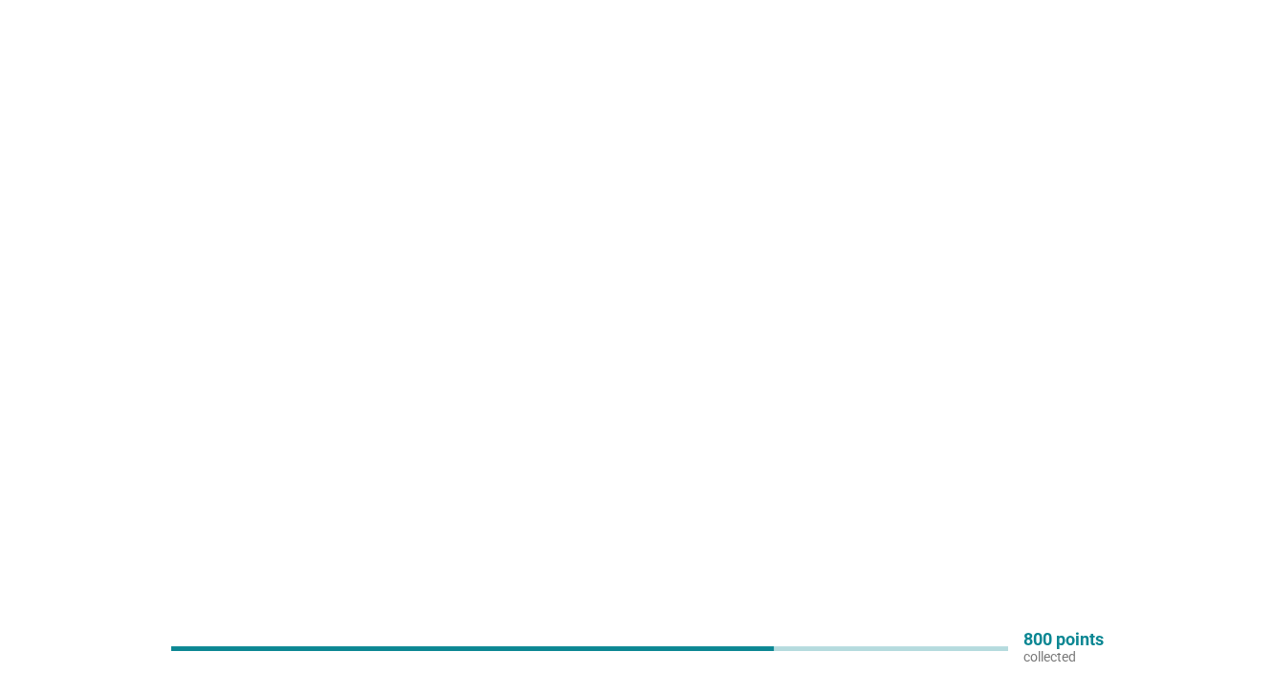
scroll to position [0, 0]
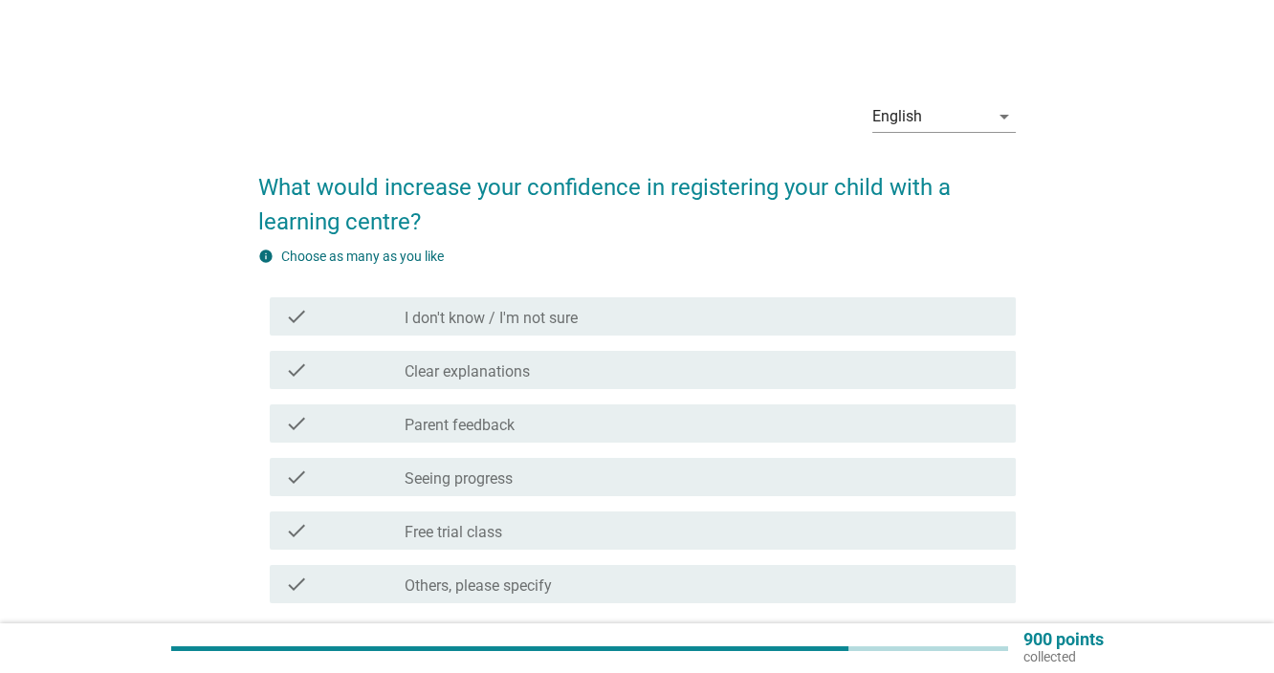
click at [622, 375] on div "check_box_outline_blank Clear explanations" at bounding box center [703, 370] width 596 height 23
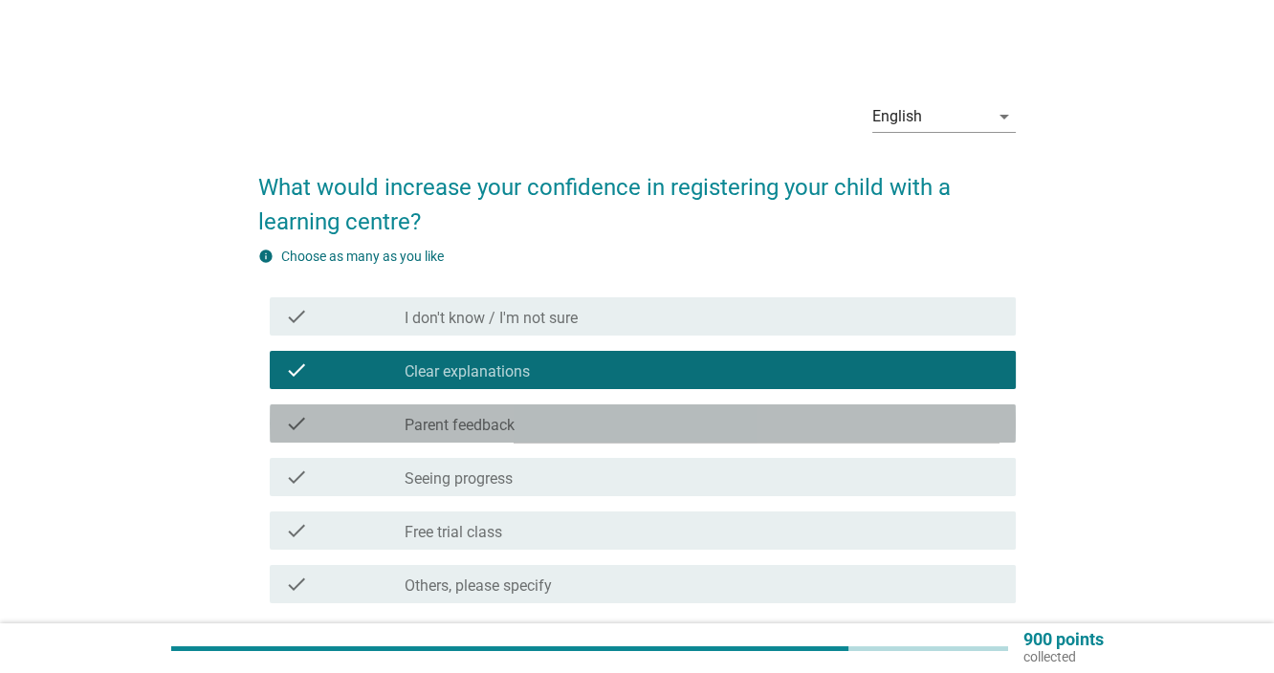
click at [625, 426] on div "check_box_outline_blank Parent feedback" at bounding box center [703, 423] width 596 height 23
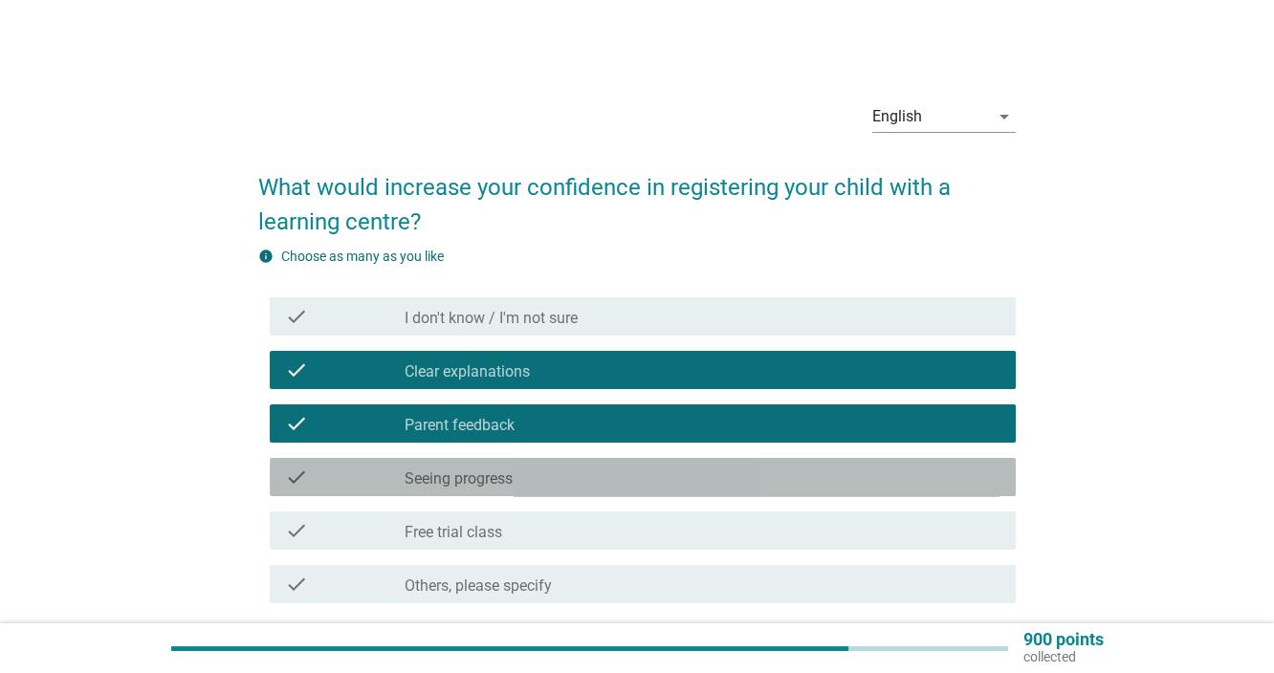
click at [629, 488] on div "check_box_outline_blank Seeing progress" at bounding box center [703, 477] width 596 height 23
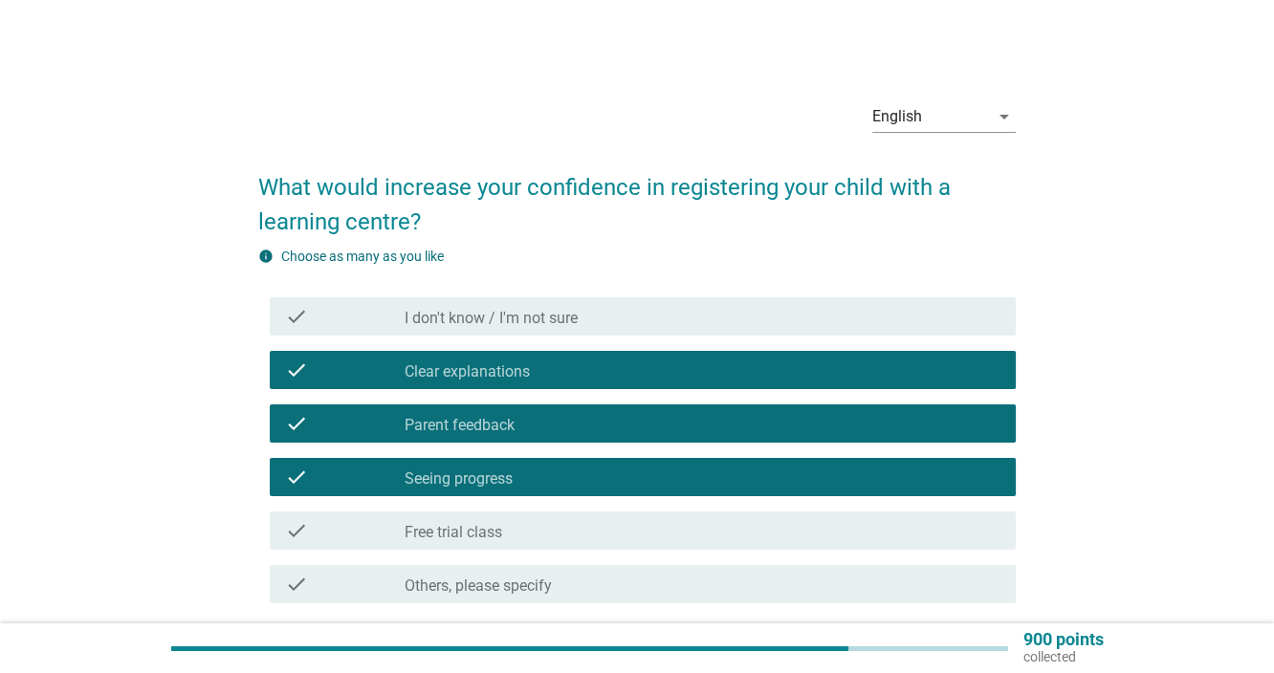
click at [624, 528] on div "check_box_outline_blank Free trial class" at bounding box center [703, 530] width 596 height 23
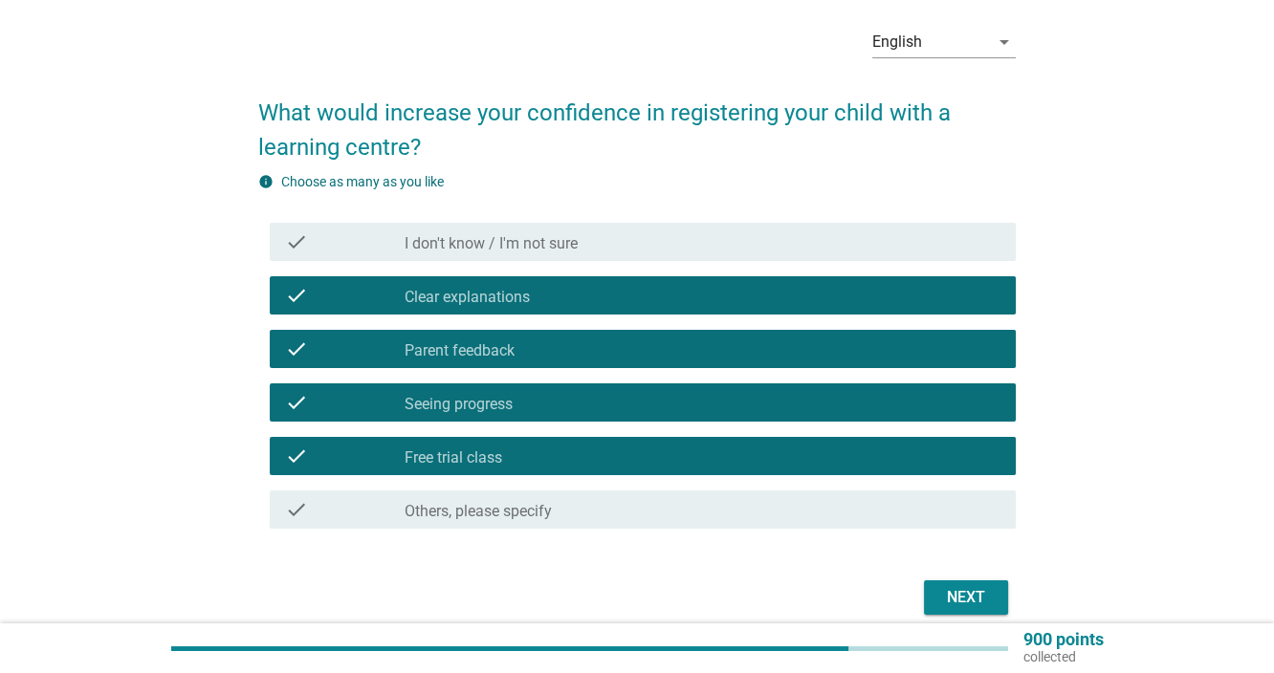
scroll to position [158, 0]
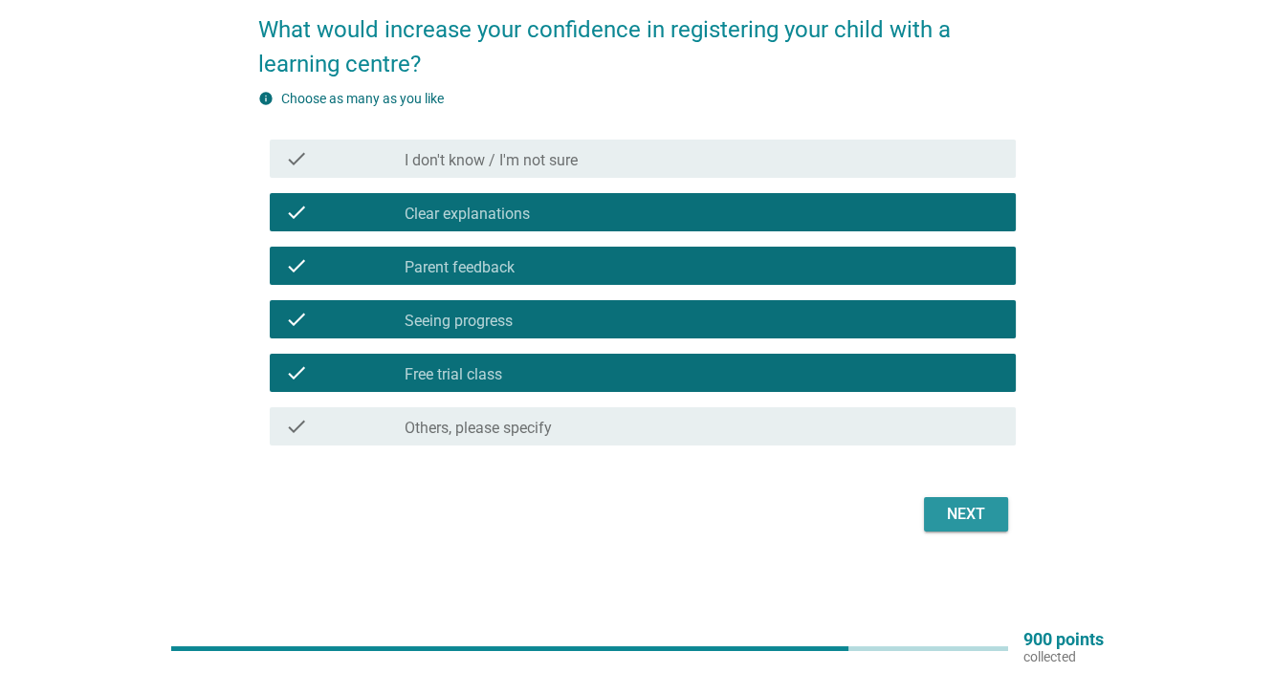
click at [947, 524] on div "Next" at bounding box center [966, 514] width 54 height 23
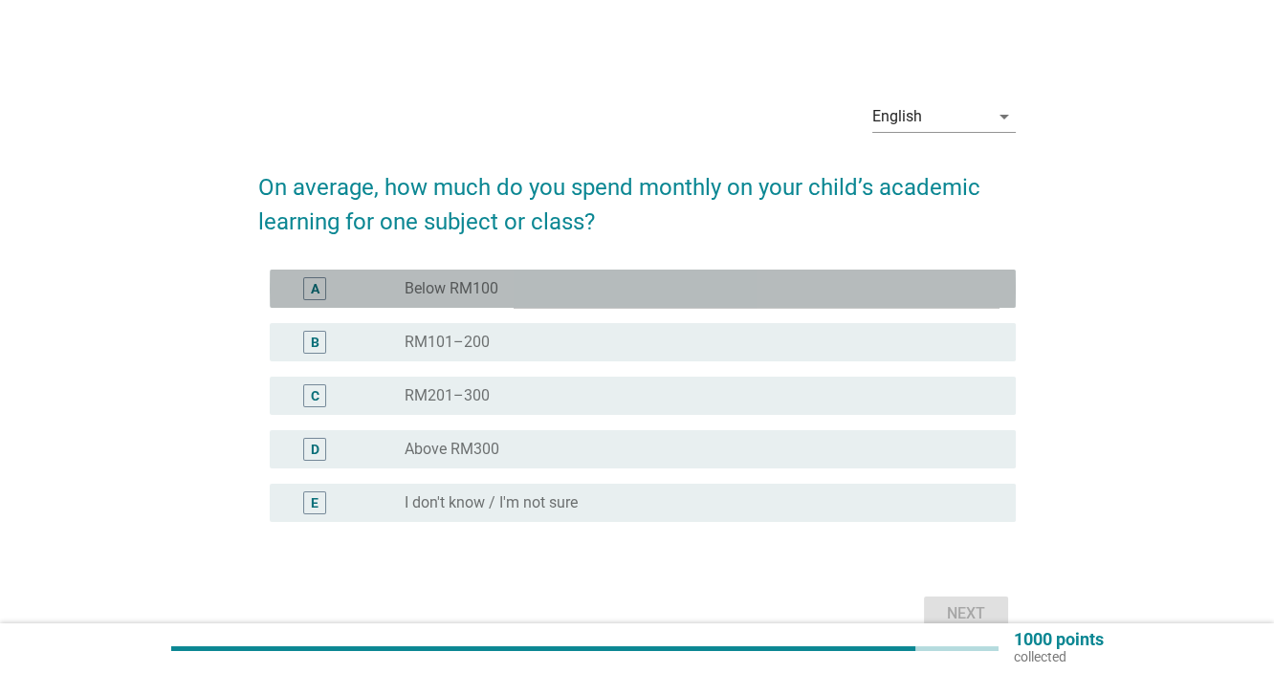
click at [573, 301] on div "A radio_button_unchecked Below RM100" at bounding box center [643, 289] width 746 height 38
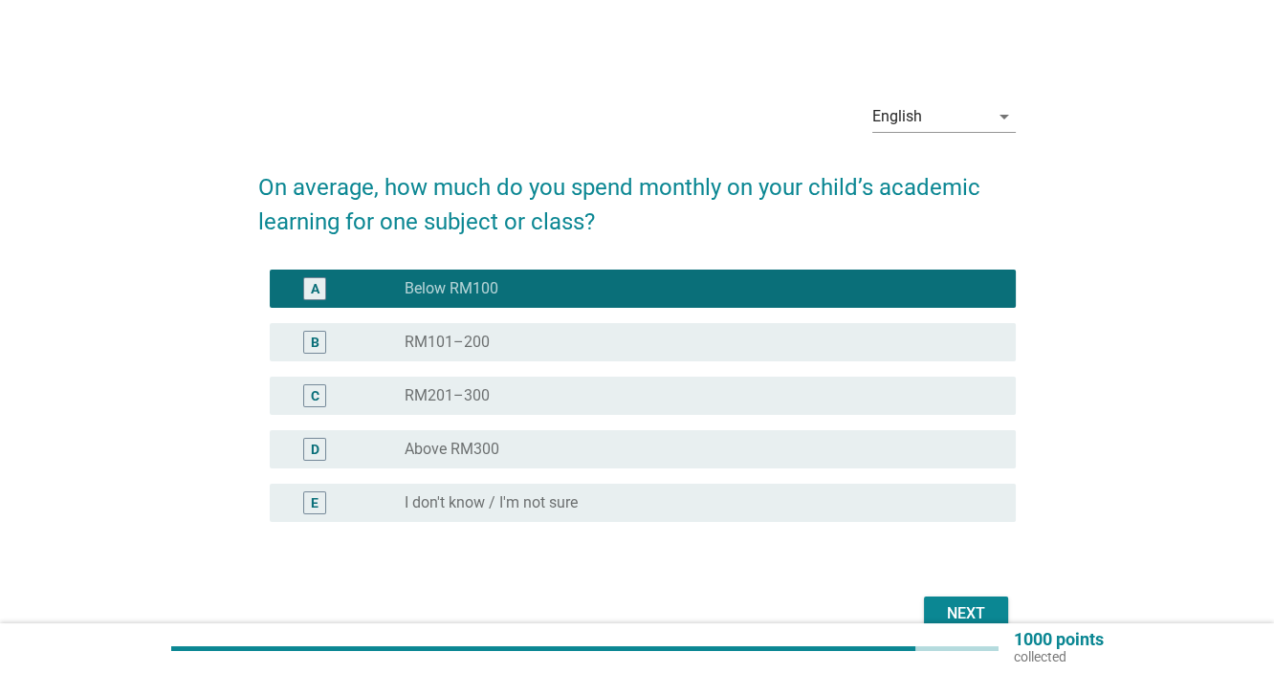
click at [948, 616] on div "Next" at bounding box center [966, 614] width 54 height 23
